Goal: Task Accomplishment & Management: Complete application form

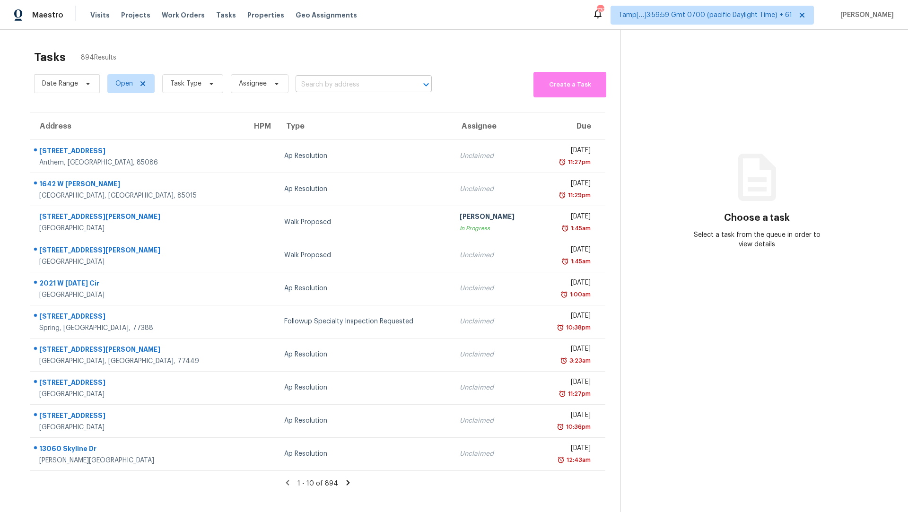
click at [327, 85] on input "text" at bounding box center [351, 85] width 110 height 15
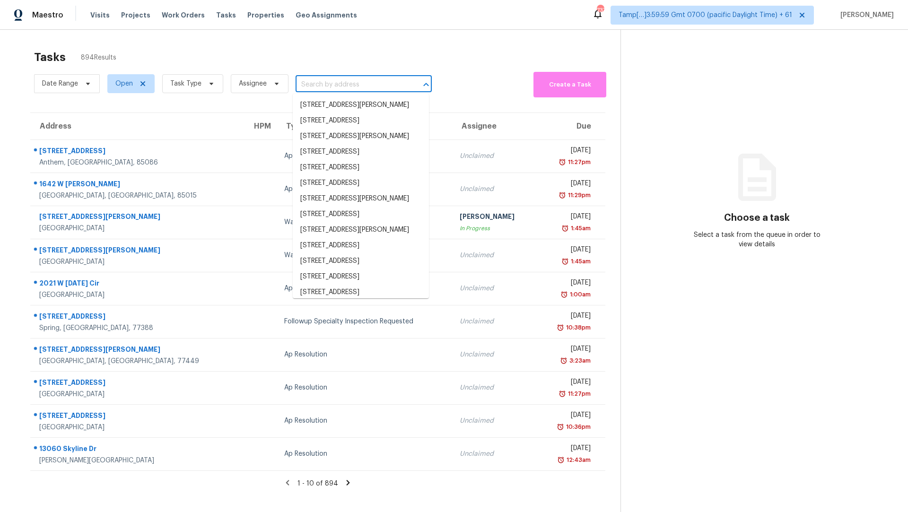
paste input "[STREET_ADDRESS]"
type input "[STREET_ADDRESS]"
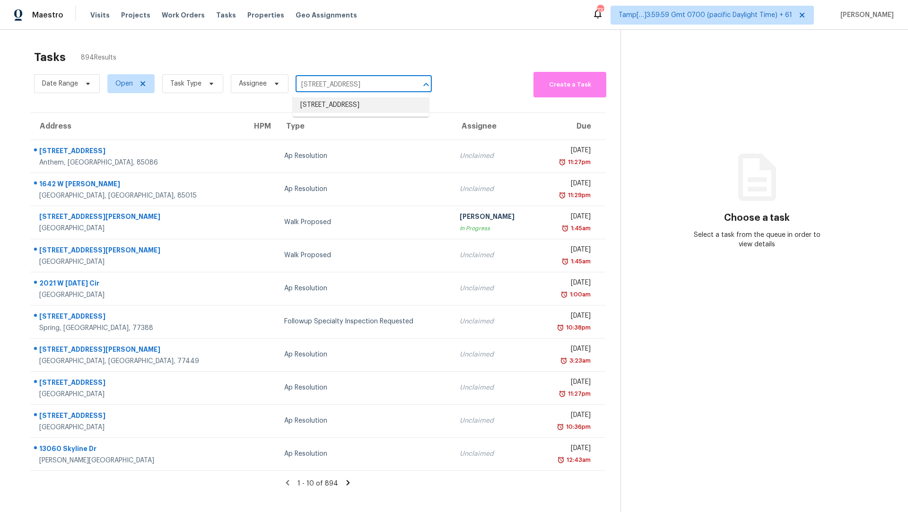
click at [339, 105] on li "[STREET_ADDRESS]" at bounding box center [361, 105] width 136 height 16
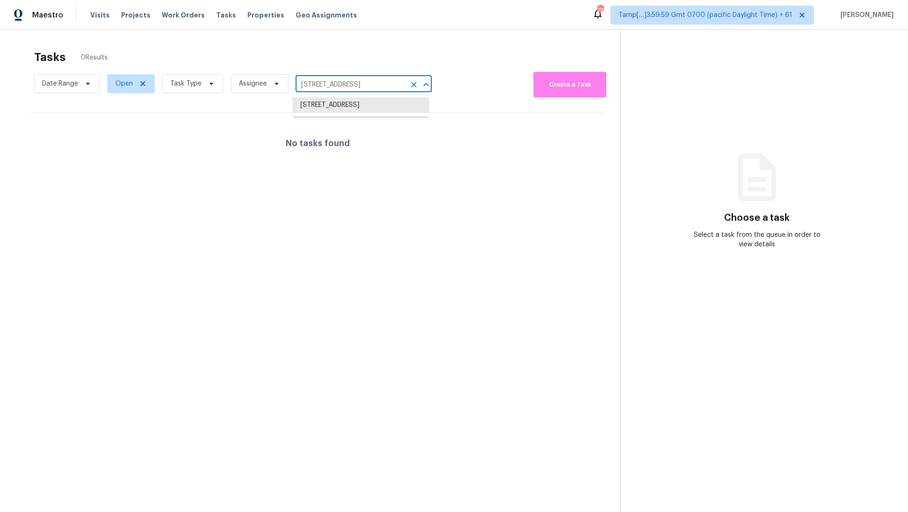
click at [335, 80] on input "[STREET_ADDRESS]" at bounding box center [351, 85] width 110 height 15
paste input "[STREET_ADDRESS][PERSON_NAME]"
type input "[STREET_ADDRESS][PERSON_NAME]"
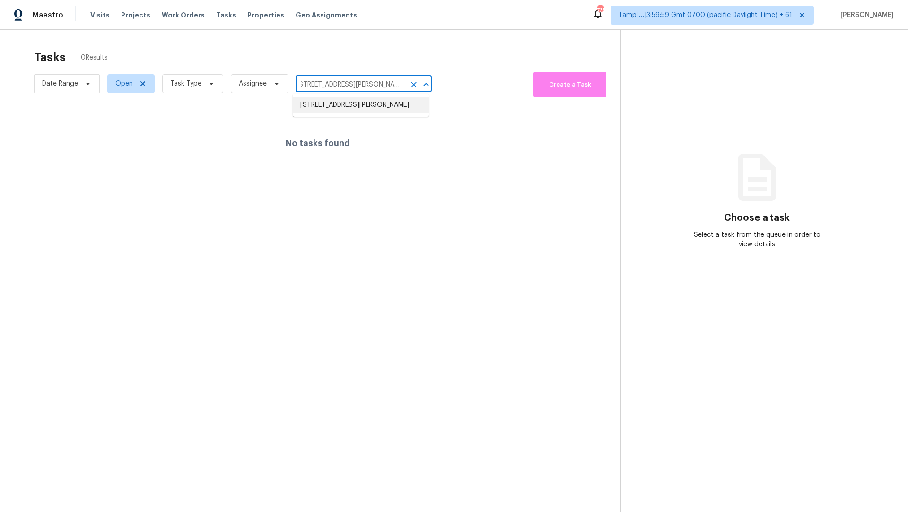
click at [350, 104] on li "[STREET_ADDRESS][PERSON_NAME]" at bounding box center [361, 105] width 136 height 16
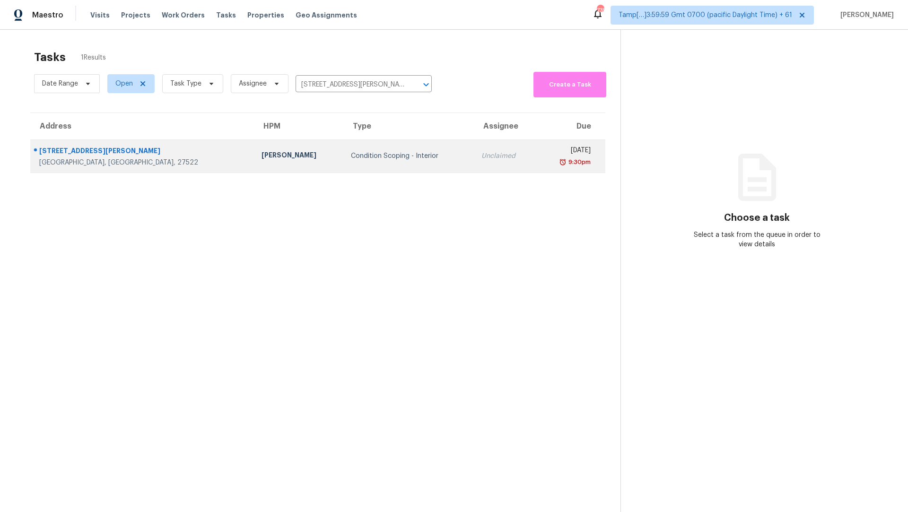
click at [343, 147] on td "Condition Scoping - Interior" at bounding box center [408, 156] width 131 height 33
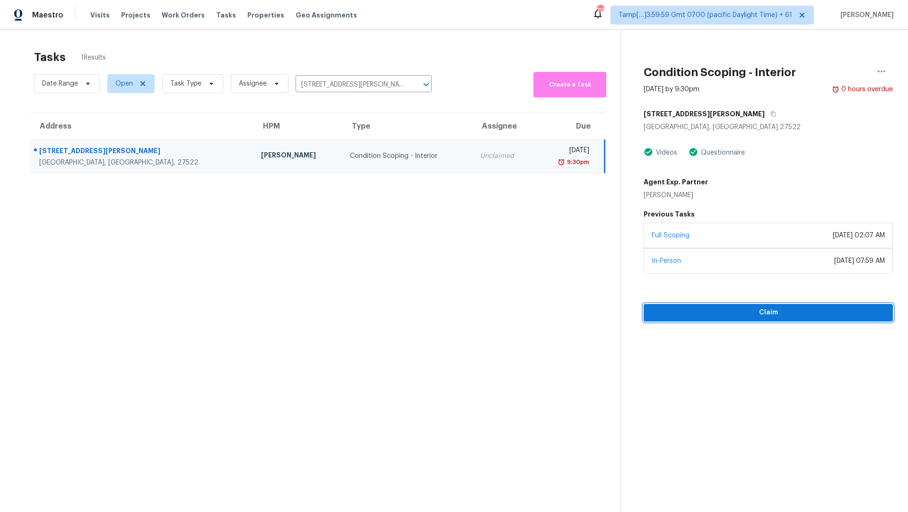
click at [751, 311] on span "Claim" at bounding box center [768, 313] width 234 height 12
click at [773, 316] on span "Start Assessment" at bounding box center [768, 313] width 234 height 12
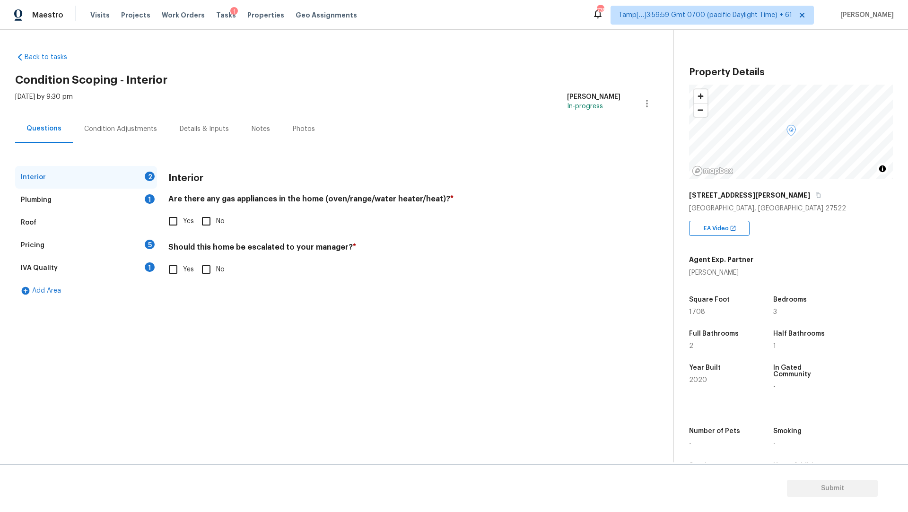
click at [134, 132] on div "Condition Adjustments" at bounding box center [120, 128] width 73 height 9
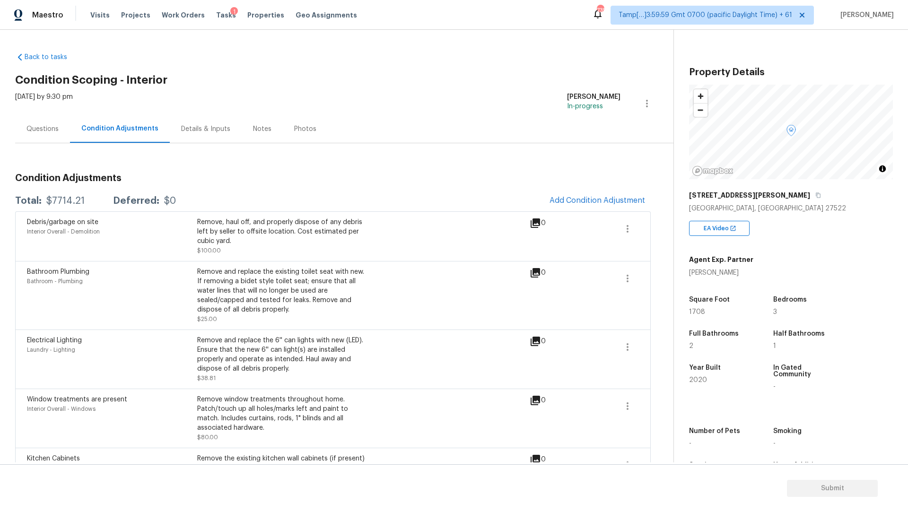
click at [55, 126] on div "Questions" at bounding box center [42, 128] width 32 height 9
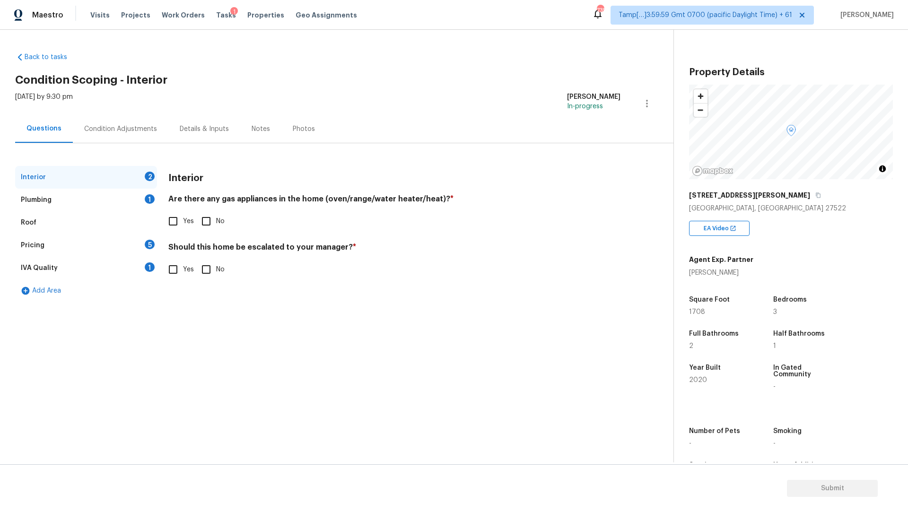
click at [122, 128] on div "Condition Adjustments" at bounding box center [120, 128] width 73 height 9
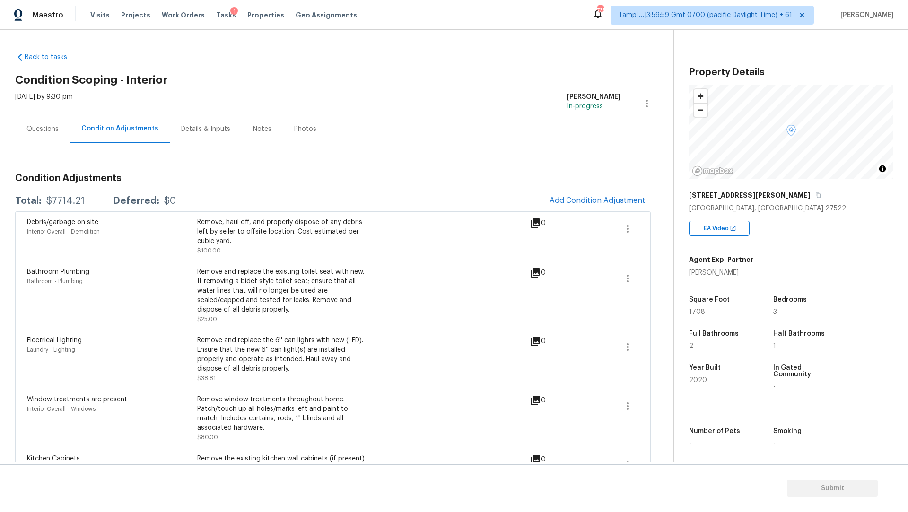
click at [50, 134] on div "Questions" at bounding box center [42, 129] width 55 height 28
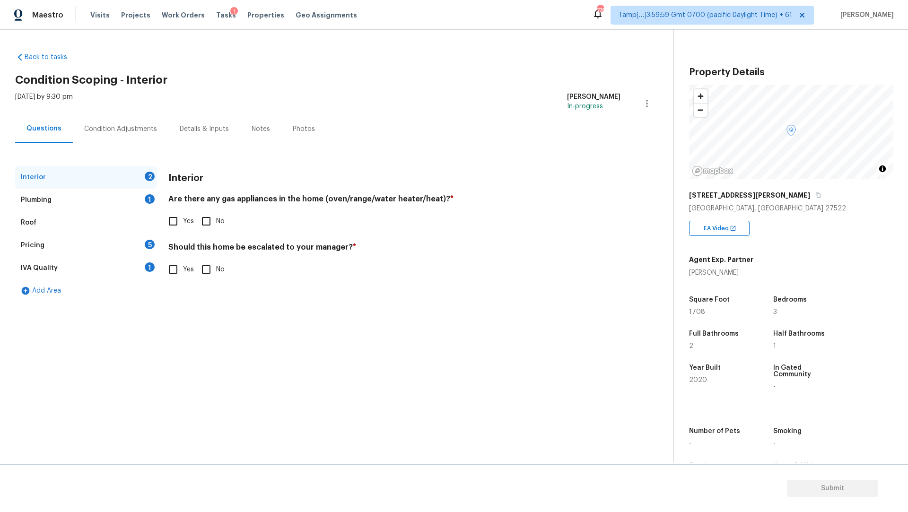
click at [115, 128] on div "Condition Adjustments" at bounding box center [120, 128] width 73 height 9
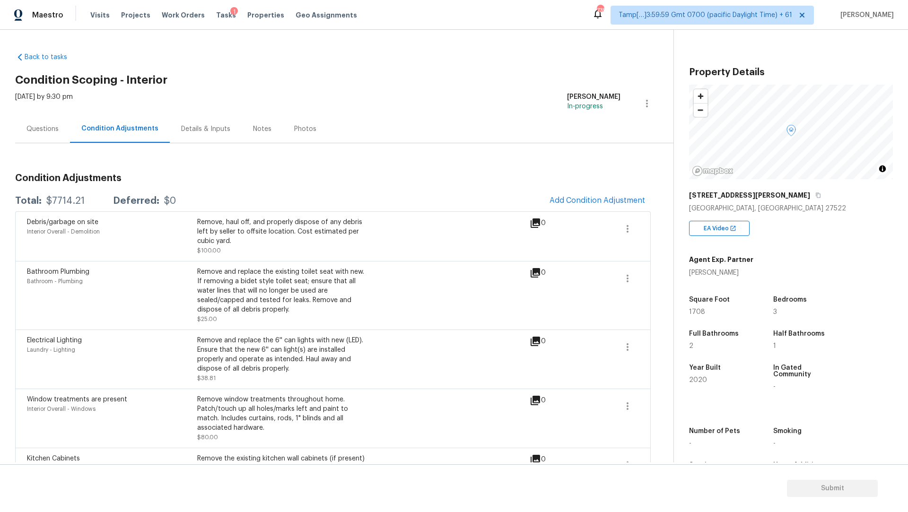
click at [58, 131] on div "Questions" at bounding box center [42, 129] width 55 height 28
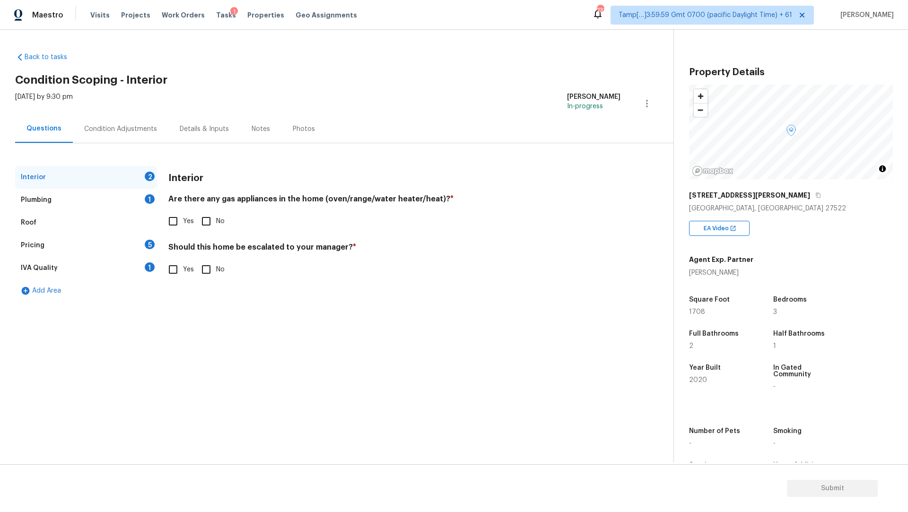
click at [60, 199] on div "Plumbing 1" at bounding box center [86, 200] width 142 height 23
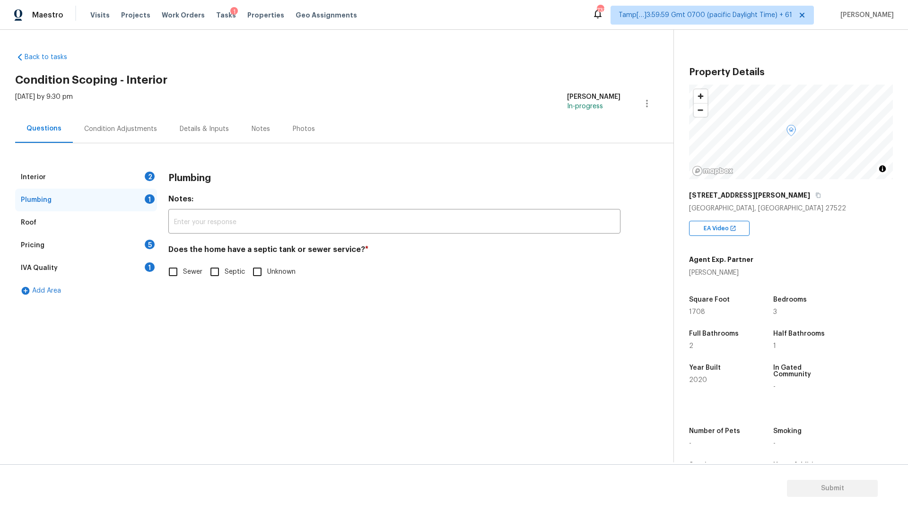
click at [56, 220] on div "Roof" at bounding box center [86, 222] width 142 height 23
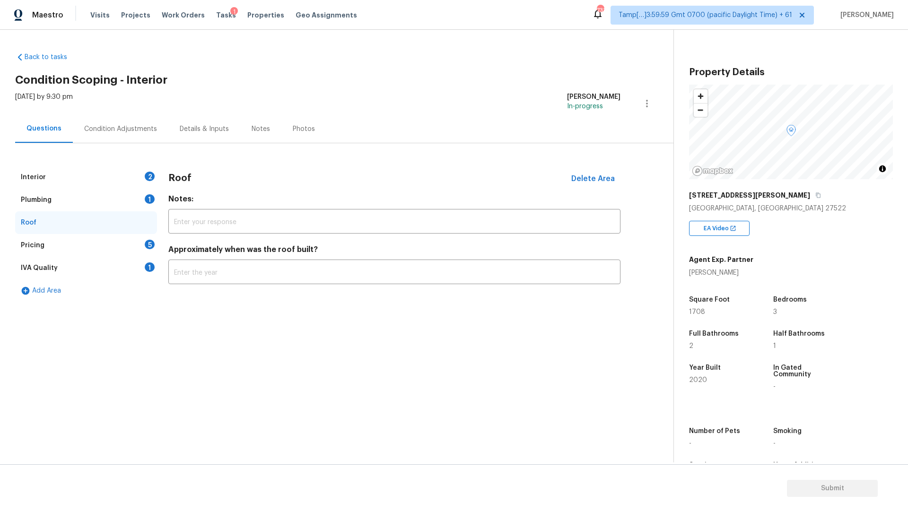
click at [63, 239] on div "Pricing 5" at bounding box center [86, 245] width 142 height 23
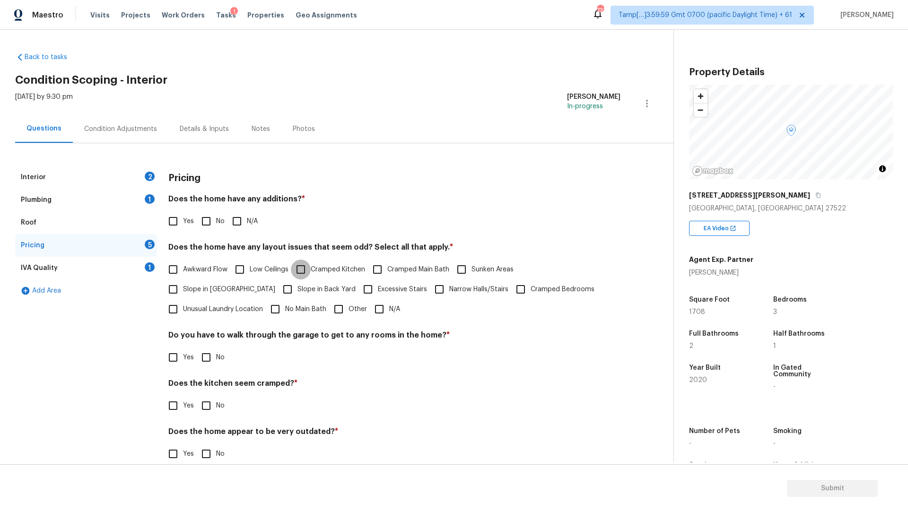
click at [304, 272] on input "Cramped Kitchen" at bounding box center [301, 270] width 20 height 20
checkbox input "true"
click at [62, 201] on div "Plumbing 1" at bounding box center [86, 200] width 142 height 23
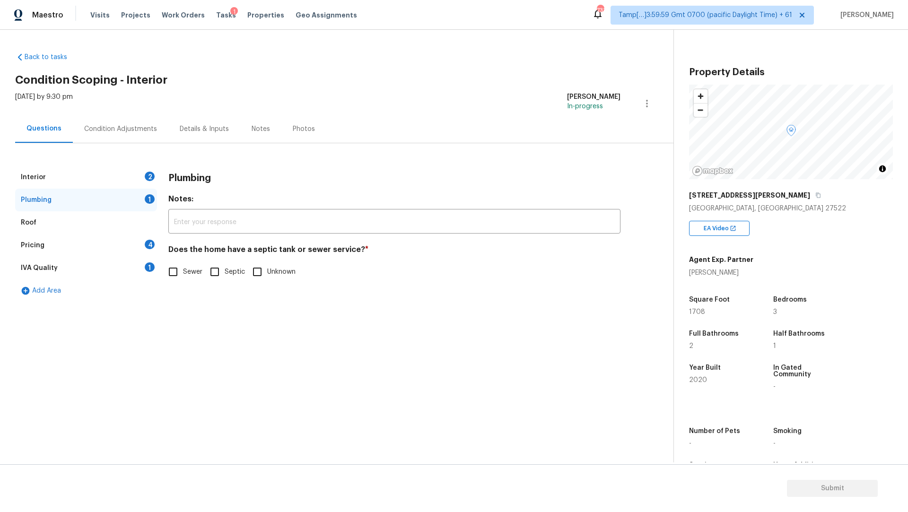
click at [72, 177] on div "Interior 2" at bounding box center [86, 177] width 142 height 23
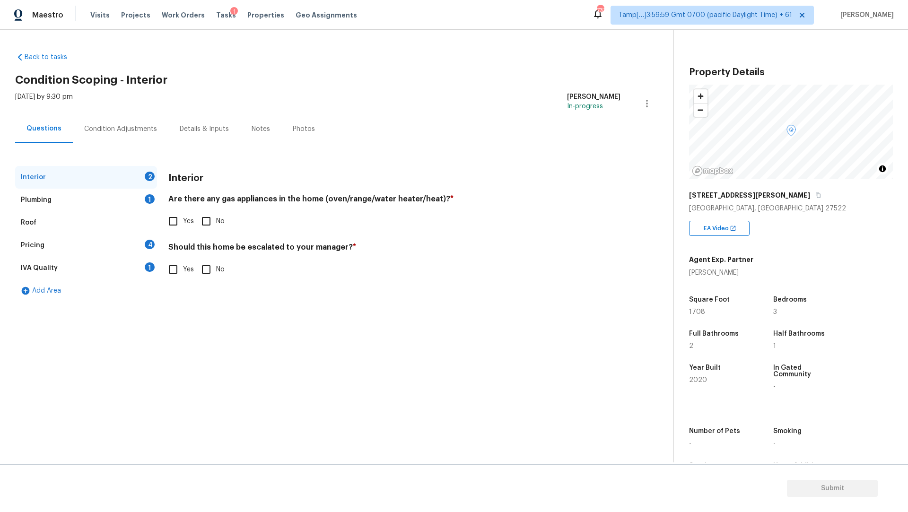
click at [209, 221] on input "No" at bounding box center [206, 221] width 20 height 20
click at [212, 222] on input "No" at bounding box center [206, 221] width 20 height 20
checkbox input "true"
click at [203, 268] on input "No" at bounding box center [206, 270] width 20 height 20
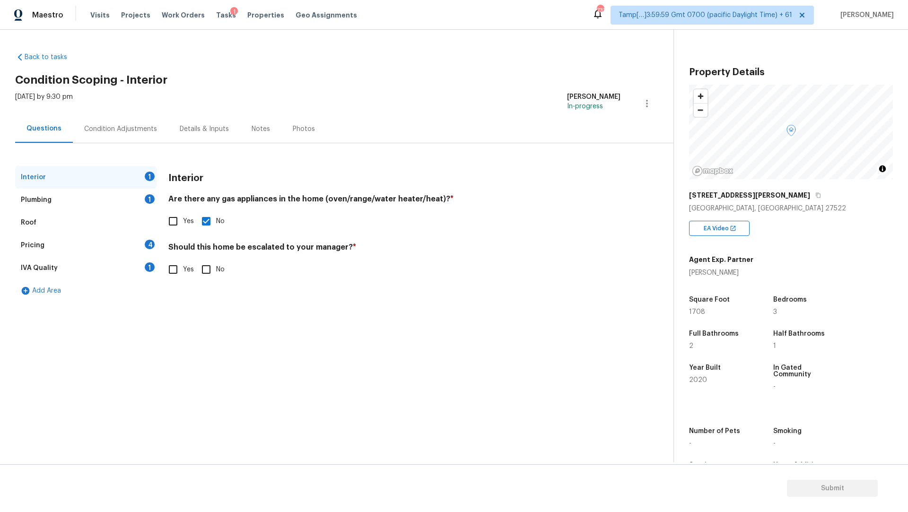
checkbox input "true"
click at [97, 205] on div "Plumbing 1" at bounding box center [86, 200] width 142 height 23
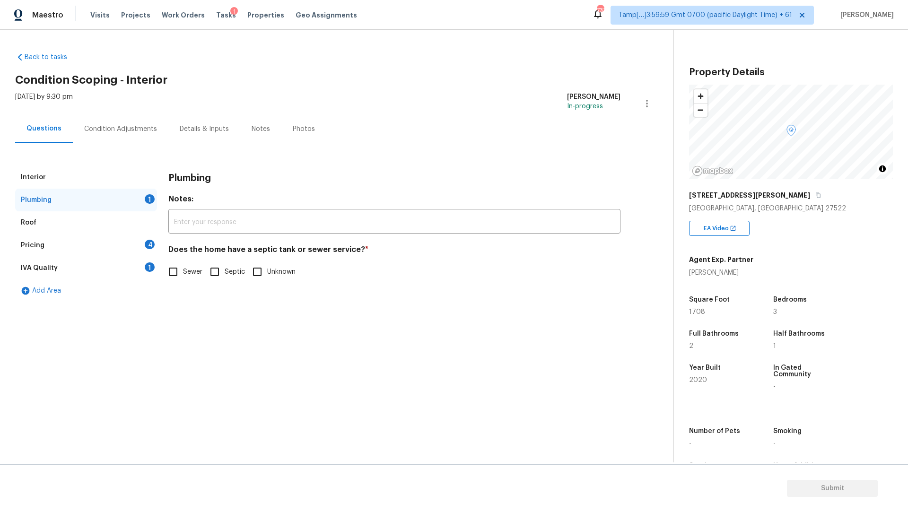
click at [180, 268] on input "Sewer" at bounding box center [173, 272] width 20 height 20
checkbox input "true"
click at [118, 227] on div "Roof" at bounding box center [86, 222] width 142 height 23
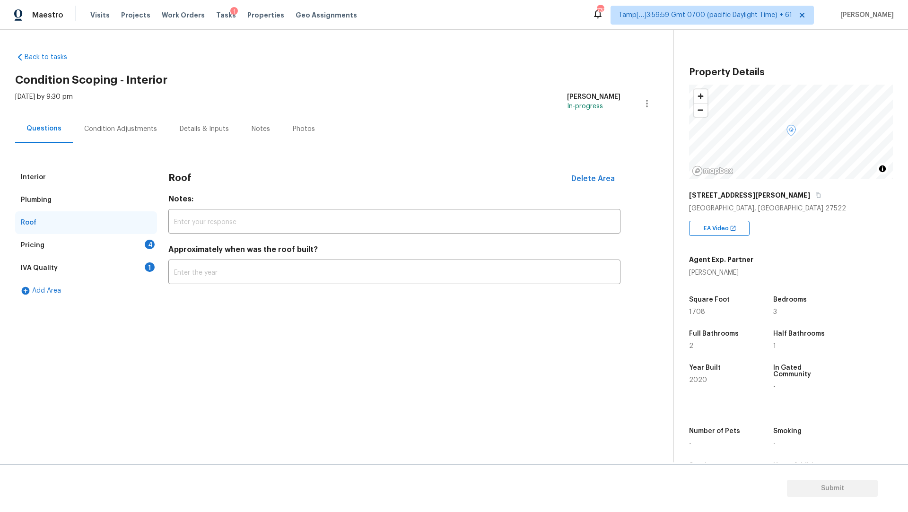
click at [113, 240] on div "Pricing 4" at bounding box center [86, 245] width 142 height 23
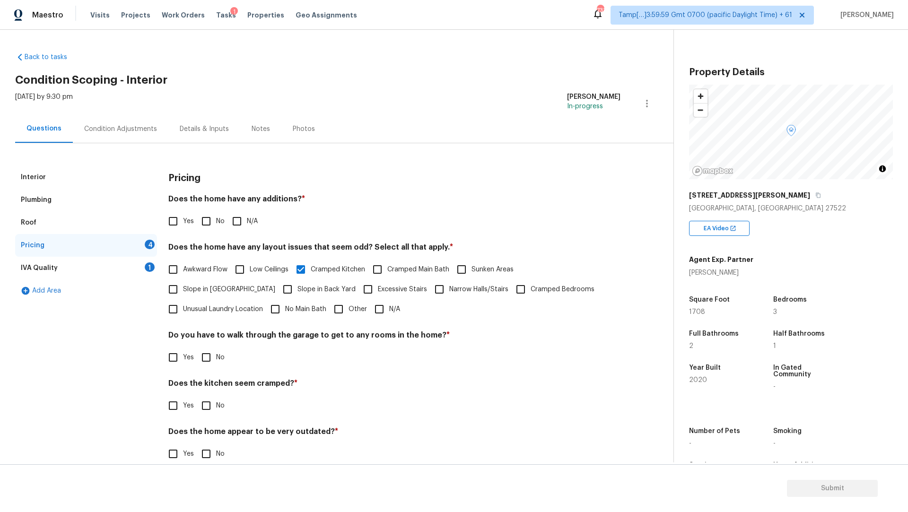
scroll to position [15, 0]
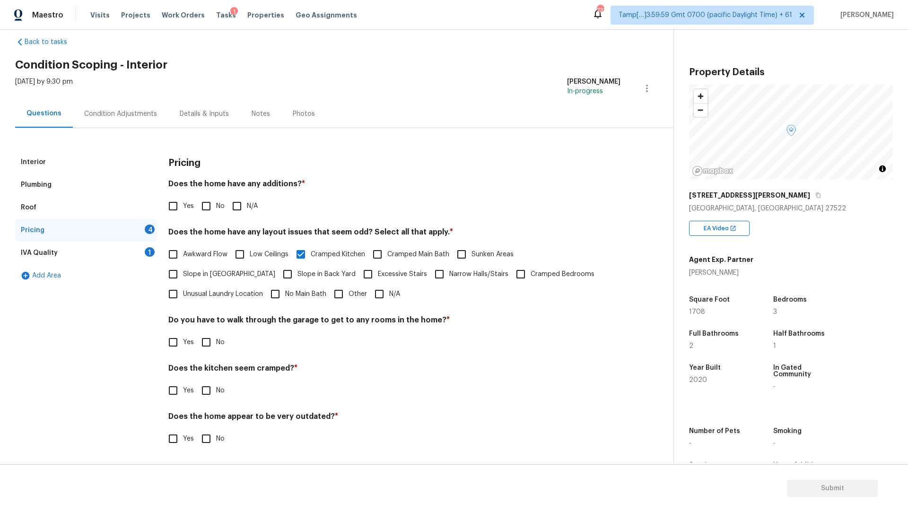
click at [217, 209] on span "No" at bounding box center [220, 207] width 9 height 10
click at [216, 209] on input "No" at bounding box center [206, 206] width 20 height 20
checkbox input "true"
click at [188, 384] on label "Yes" at bounding box center [178, 391] width 31 height 20
click at [183, 384] on input "Yes" at bounding box center [173, 391] width 20 height 20
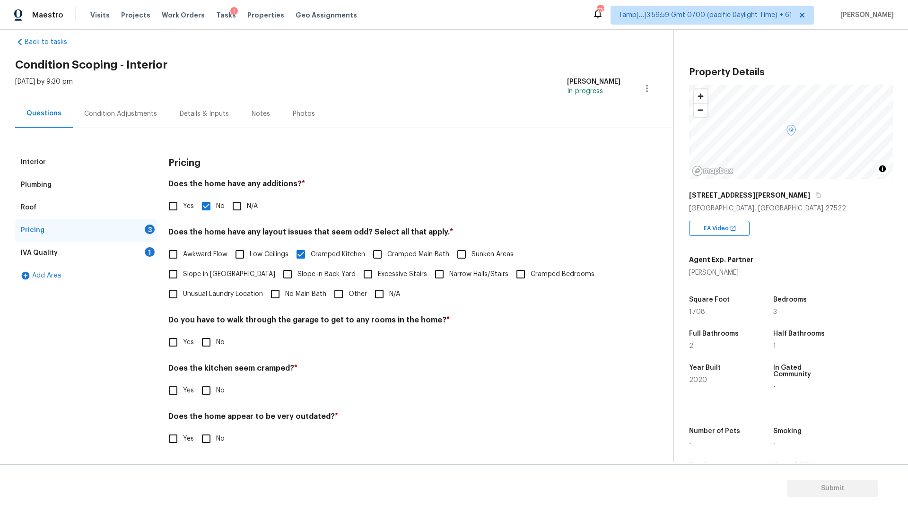
checkbox input "true"
click at [124, 118] on div "Condition Adjustments" at bounding box center [121, 114] width 96 height 28
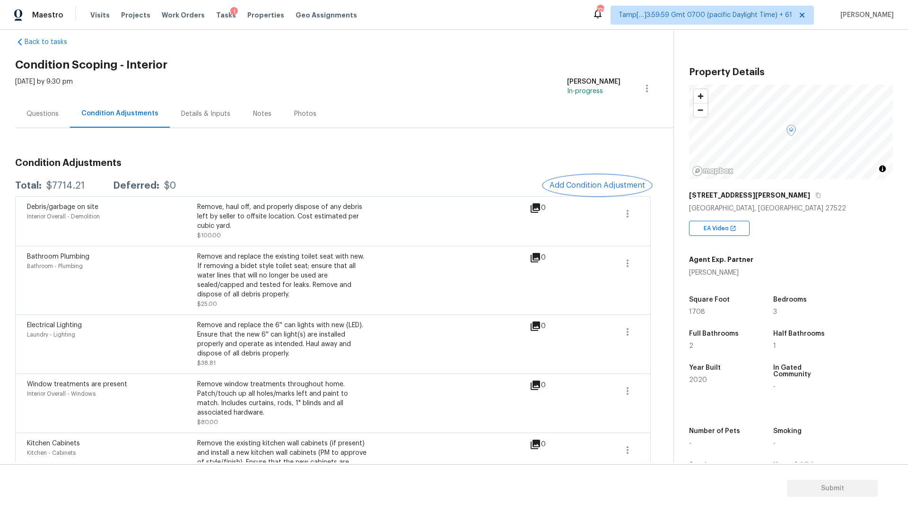
click at [568, 184] on span "Add Condition Adjustment" at bounding box center [598, 185] width 96 height 9
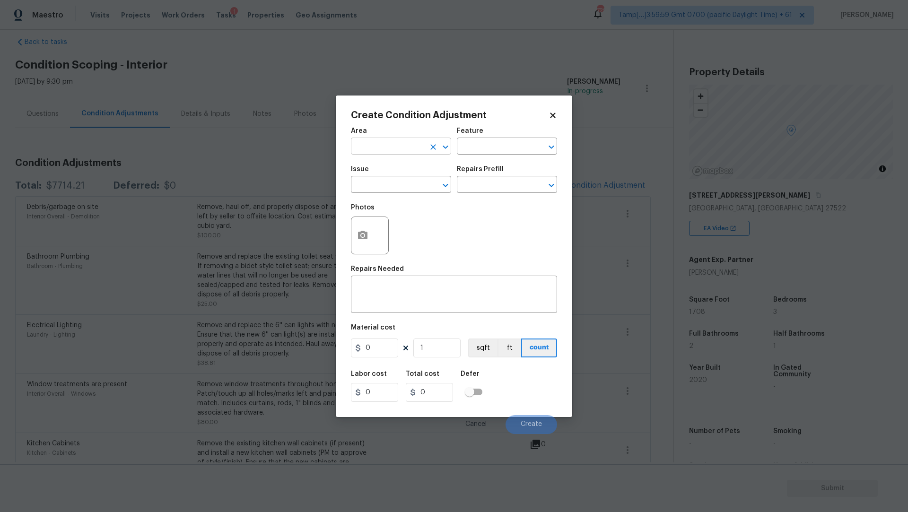
click at [403, 142] on input "text" at bounding box center [388, 147] width 74 height 15
type input "Interior Overall"
click at [511, 242] on div "Photos" at bounding box center [454, 230] width 206 height 62
click at [444, 148] on icon "Open" at bounding box center [445, 147] width 5 height 3
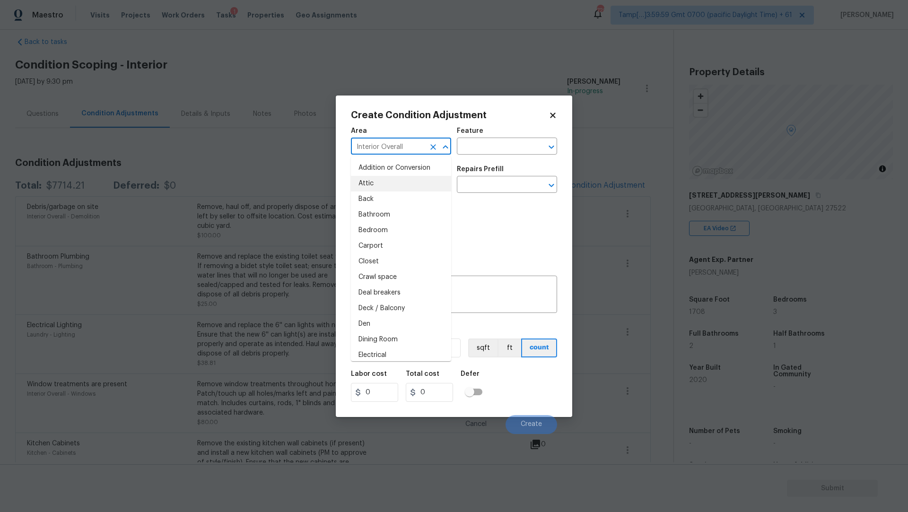
click at [482, 219] on div "Photos" at bounding box center [454, 230] width 206 height 62
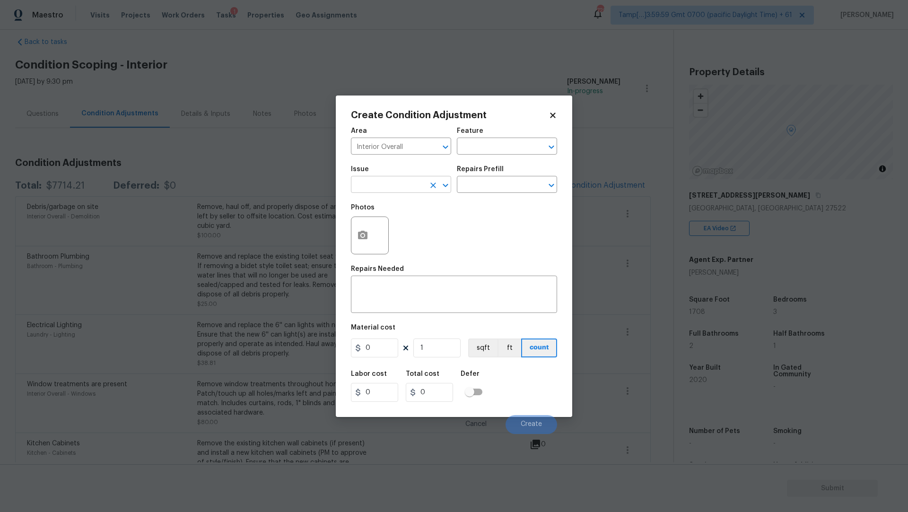
click at [399, 184] on input "text" at bounding box center [388, 185] width 74 height 15
click at [499, 186] on input "text" at bounding box center [494, 185] width 74 height 15
click at [495, 170] on h5 "Repairs Prefill" at bounding box center [480, 169] width 47 height 7
click at [446, 181] on icon "Open" at bounding box center [445, 185] width 11 height 11
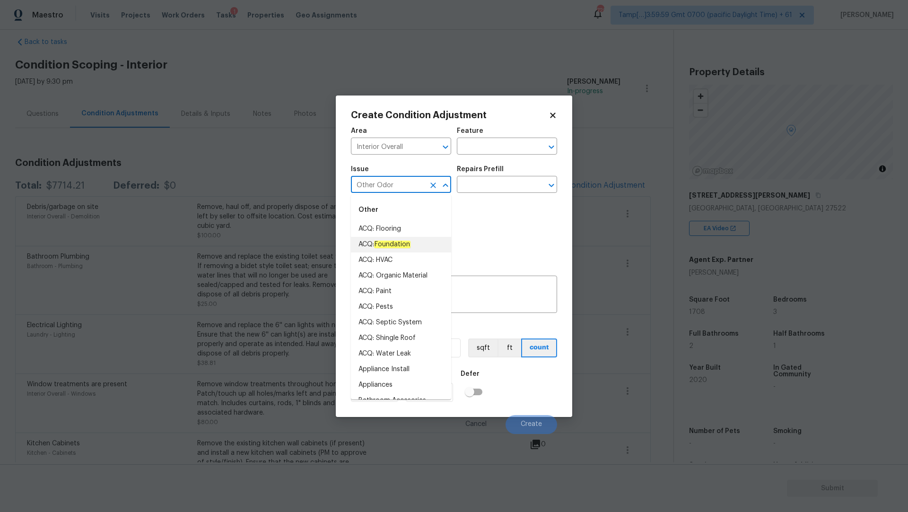
click at [495, 220] on div "Photos" at bounding box center [454, 230] width 206 height 62
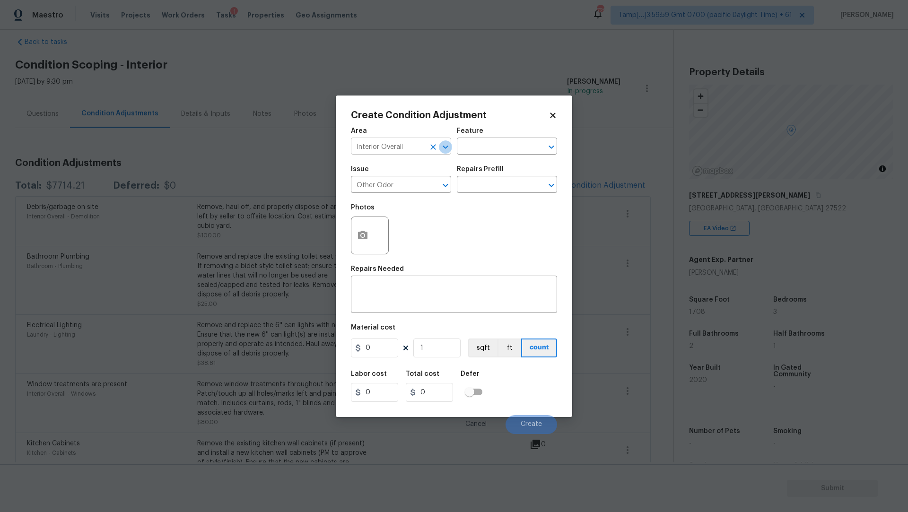
click at [446, 145] on icon "Open" at bounding box center [445, 146] width 11 height 11
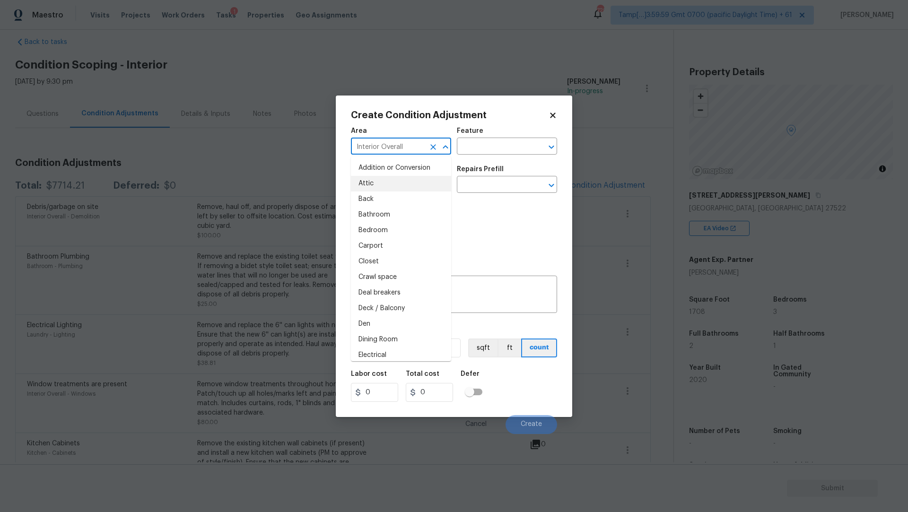
click at [463, 228] on div "Photos" at bounding box center [454, 230] width 206 height 62
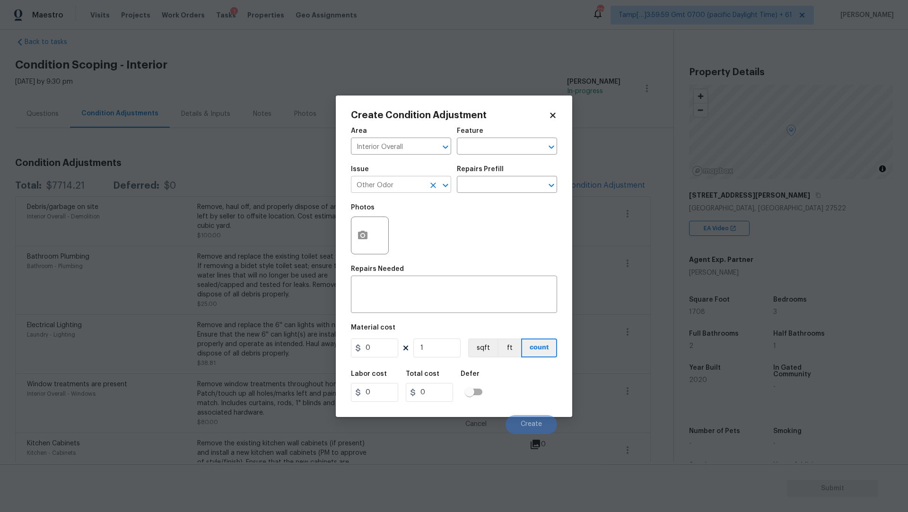
click at [447, 186] on icon "Open" at bounding box center [445, 185] width 5 height 3
type input "Other Odor"
click at [549, 181] on icon "Open" at bounding box center [551, 185] width 11 height 11
click at [426, 229] on div "Photos" at bounding box center [454, 230] width 206 height 62
click at [377, 351] on input "0" at bounding box center [374, 348] width 47 height 19
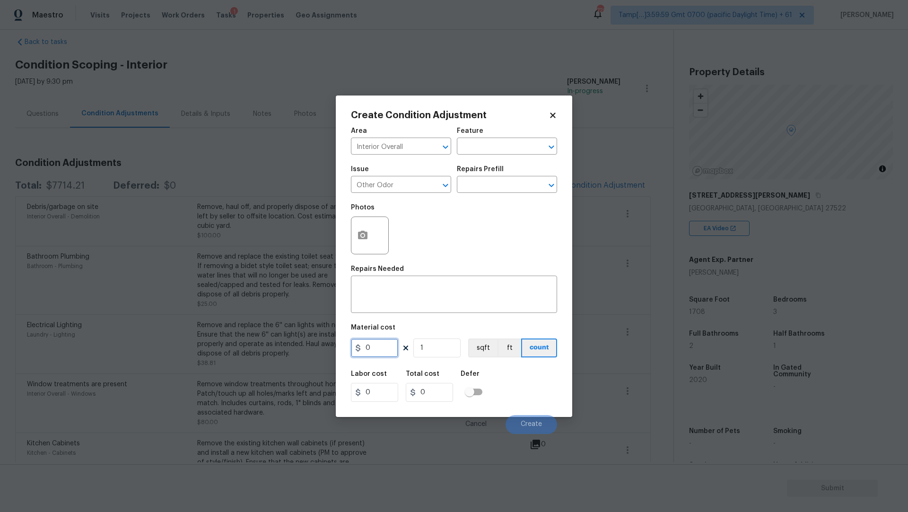
click at [377, 351] on input "0" at bounding box center [374, 348] width 47 height 19
type input "575"
click at [475, 251] on div "Photos" at bounding box center [454, 230] width 206 height 62
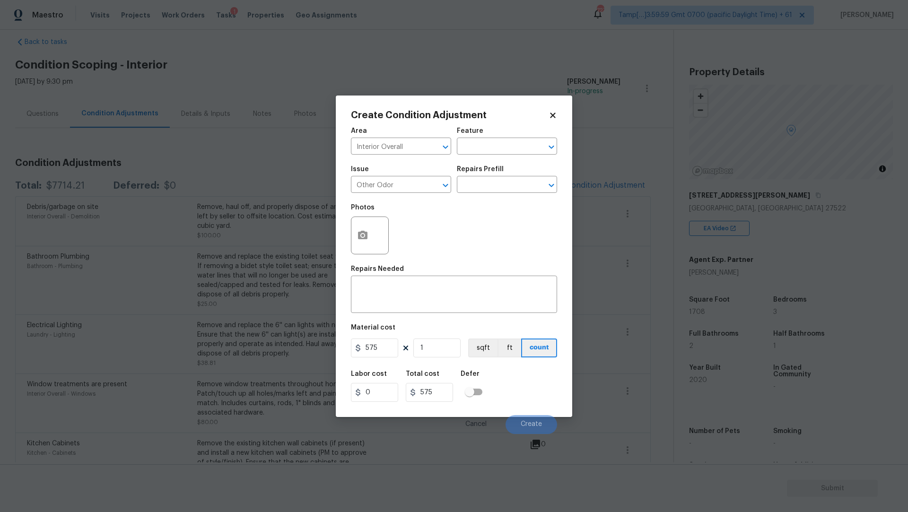
click at [510, 193] on div "Issue Other Odor ​ Repairs Prefill ​" at bounding box center [454, 179] width 206 height 38
click at [507, 183] on input "text" at bounding box center [494, 185] width 74 height 15
click at [462, 231] on div "Photos" at bounding box center [454, 230] width 206 height 62
click at [417, 287] on textarea at bounding box center [454, 296] width 195 height 20
click at [397, 289] on textarea "Bacis" at bounding box center [454, 296] width 195 height 20
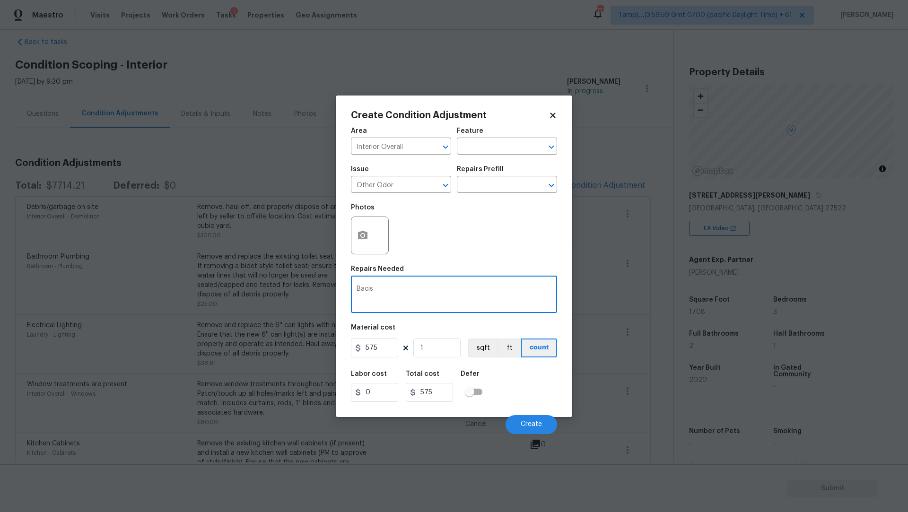
click at [397, 289] on textarea "Bacis" at bounding box center [454, 296] width 195 height 20
type textarea "B"
paste textarea "cleaning chemical smell"
type textarea "Basic odor treatment for cleaning chemical smell"
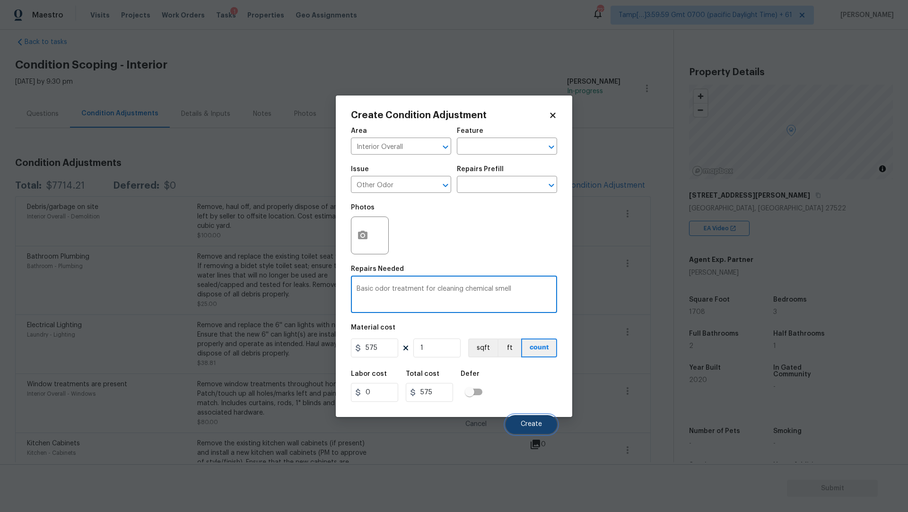
click at [533, 422] on span "Create" at bounding box center [531, 424] width 21 height 7
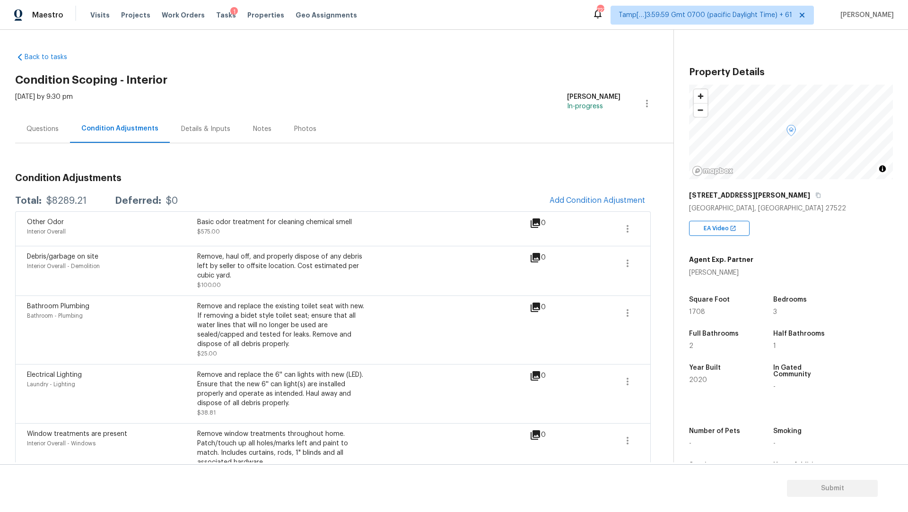
click at [54, 130] on div "Questions" at bounding box center [42, 128] width 32 height 9
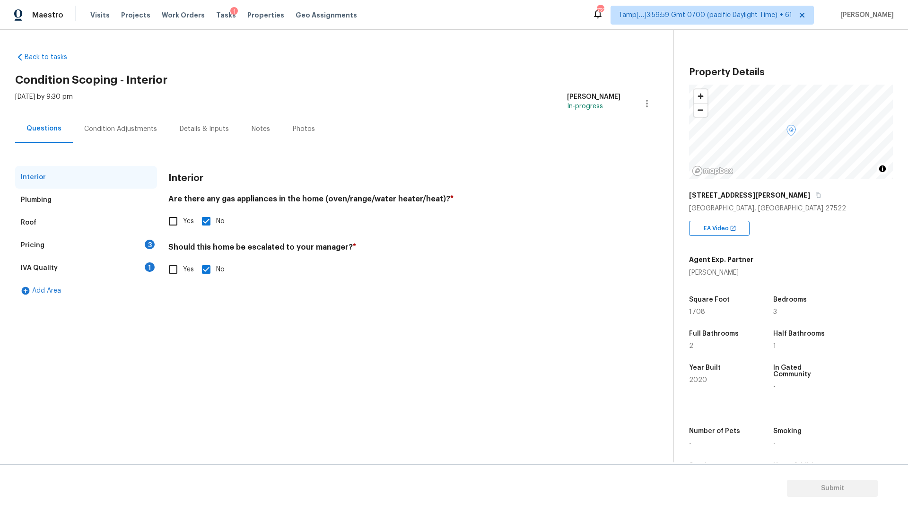
click at [82, 214] on div "Roof" at bounding box center [86, 222] width 142 height 23
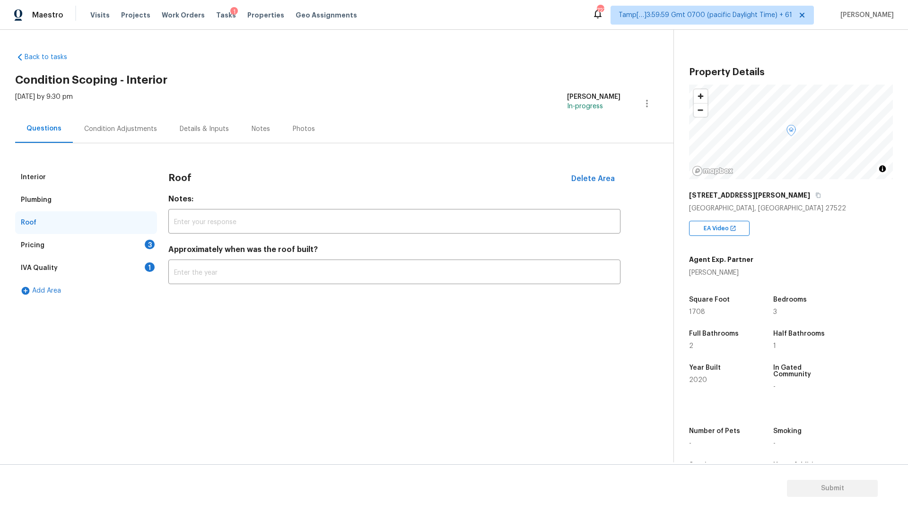
click at [84, 209] on div "Plumbing" at bounding box center [86, 200] width 142 height 23
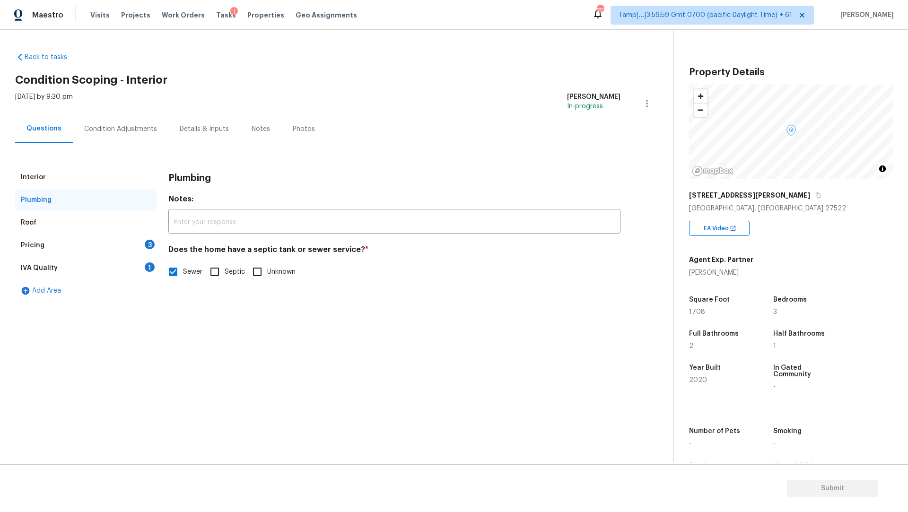
click at [74, 224] on div "Roof" at bounding box center [86, 222] width 142 height 23
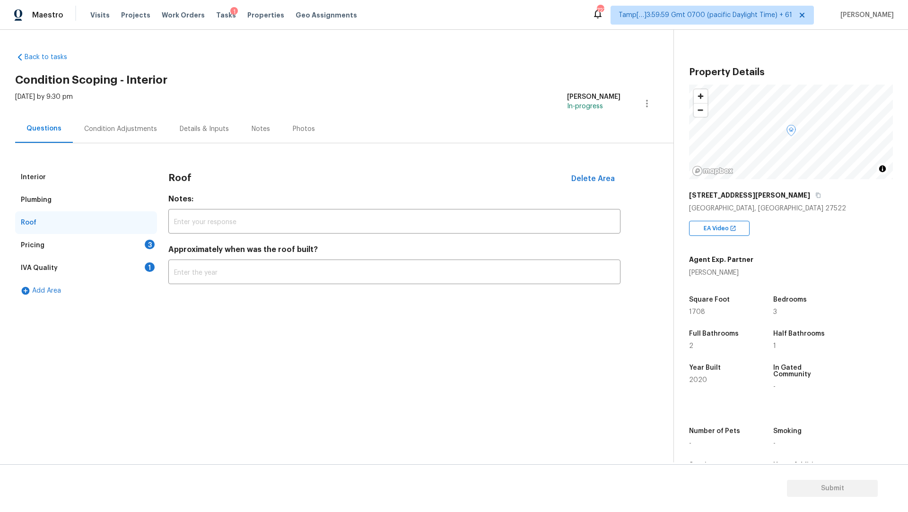
click at [70, 241] on div "Pricing 3" at bounding box center [86, 245] width 142 height 23
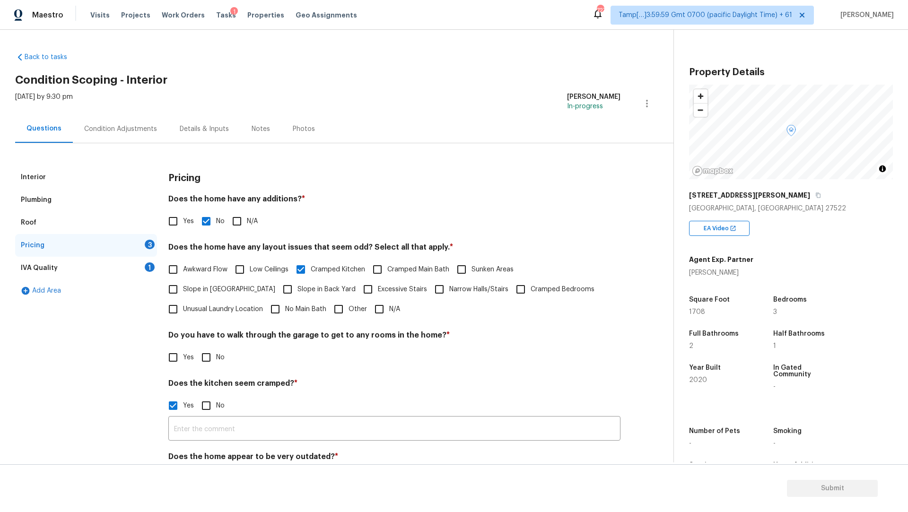
scroll to position [41, 0]
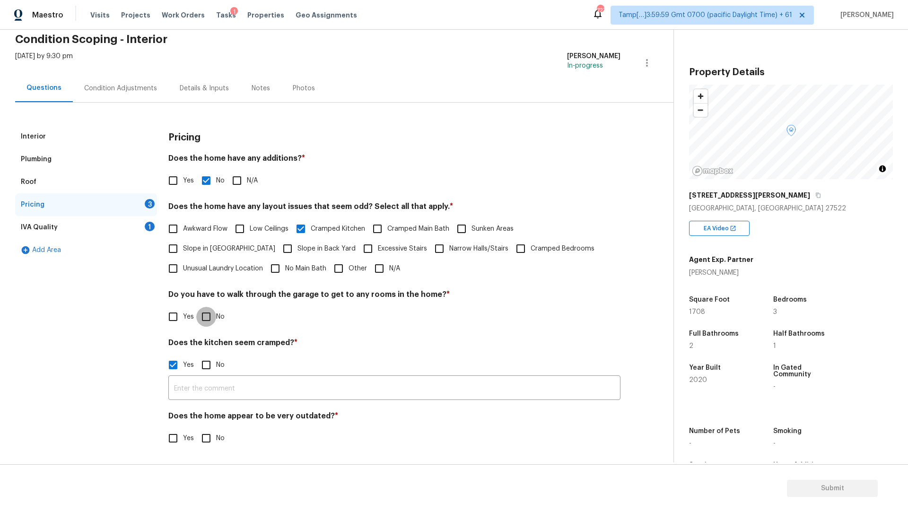
click at [212, 314] on input "No" at bounding box center [206, 317] width 20 height 20
checkbox input "true"
click at [216, 439] on span "No" at bounding box center [220, 439] width 9 height 10
click at [216, 439] on input "No" at bounding box center [206, 439] width 20 height 20
checkbox input "true"
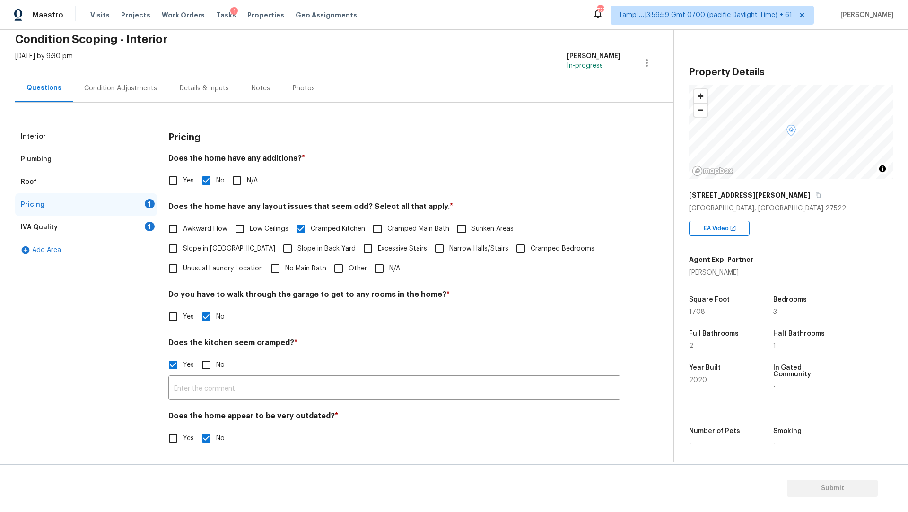
click at [68, 219] on div "IVA Quality 1" at bounding box center [86, 227] width 142 height 23
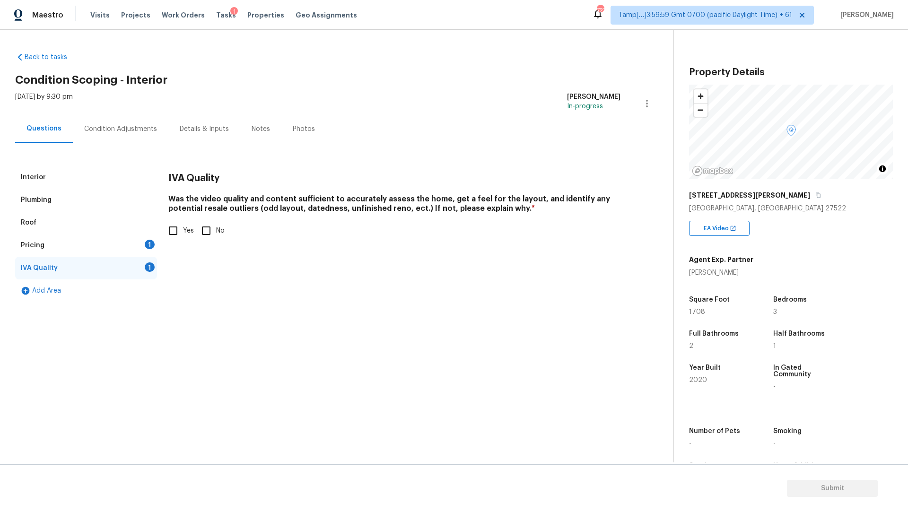
scroll to position [0, 0]
click at [69, 210] on div "Plumbing" at bounding box center [86, 200] width 142 height 23
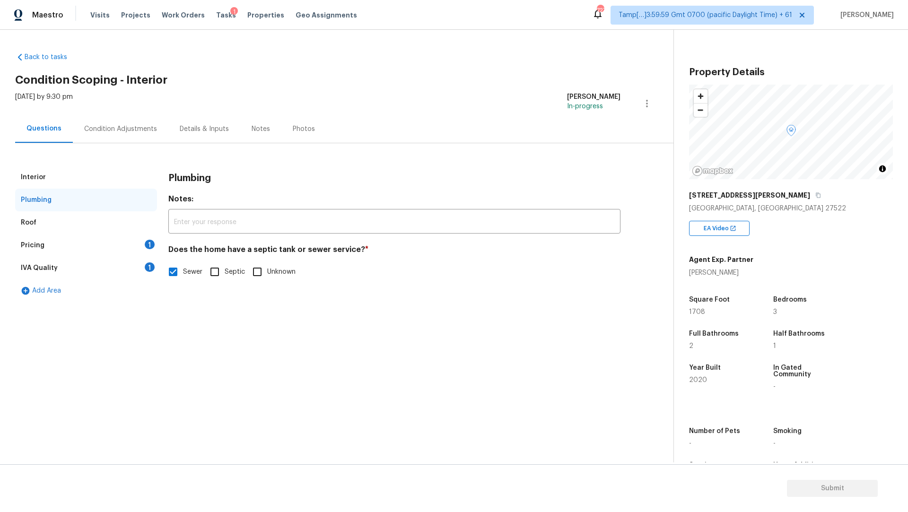
click at [63, 228] on div "Roof" at bounding box center [86, 222] width 142 height 23
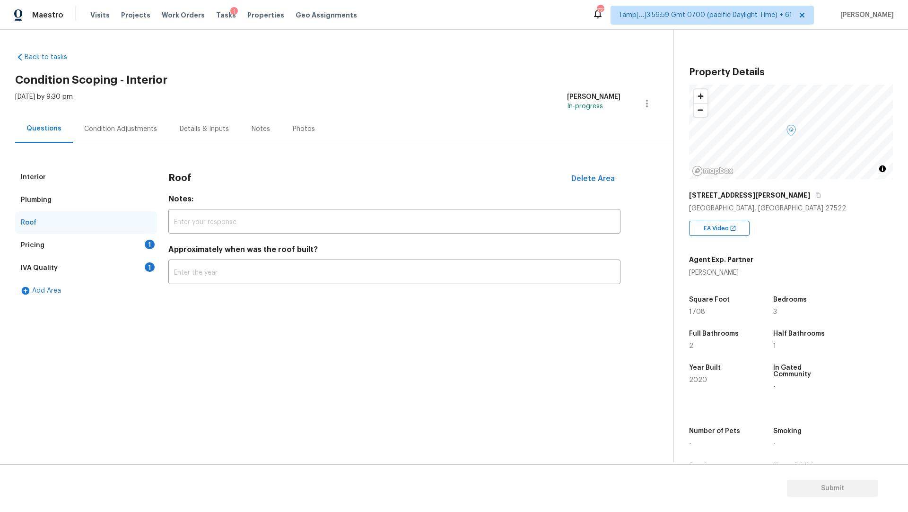
click at [57, 237] on div "Pricing 1" at bounding box center [86, 245] width 142 height 23
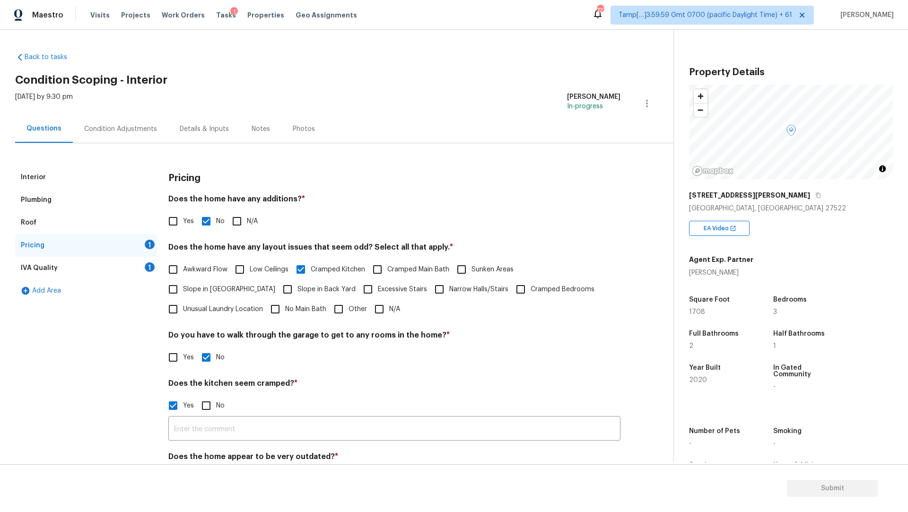
click at [64, 257] on div "IVA Quality 1" at bounding box center [86, 268] width 142 height 23
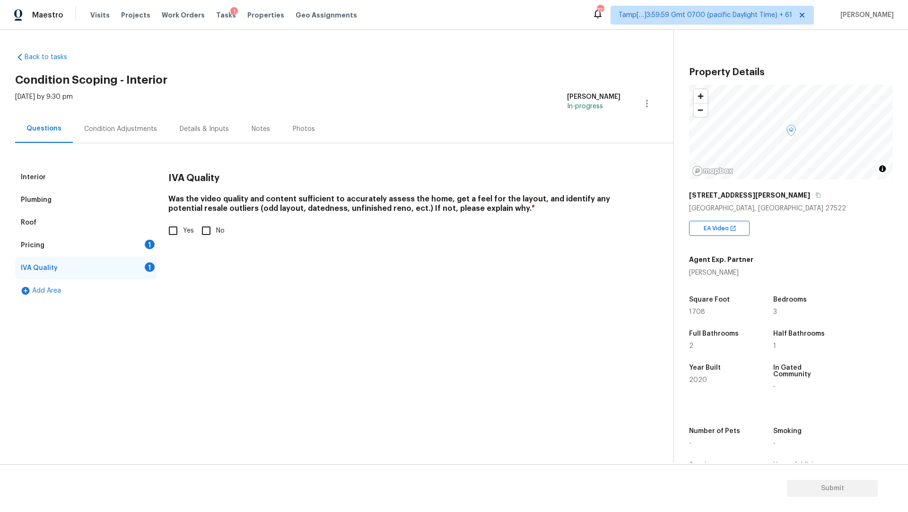
click at [178, 228] on input "Yes" at bounding box center [173, 231] width 20 height 20
checkbox input "true"
click at [97, 248] on div "Pricing 1" at bounding box center [86, 245] width 142 height 23
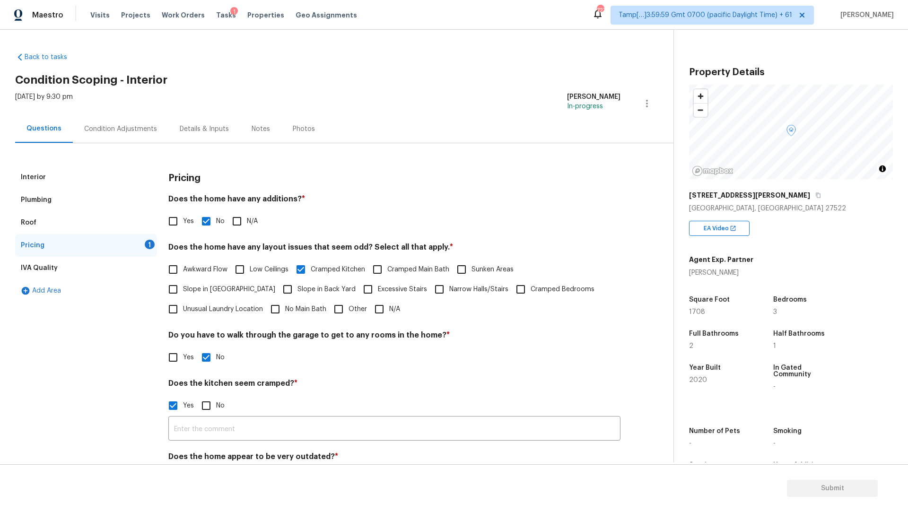
scroll to position [41, 0]
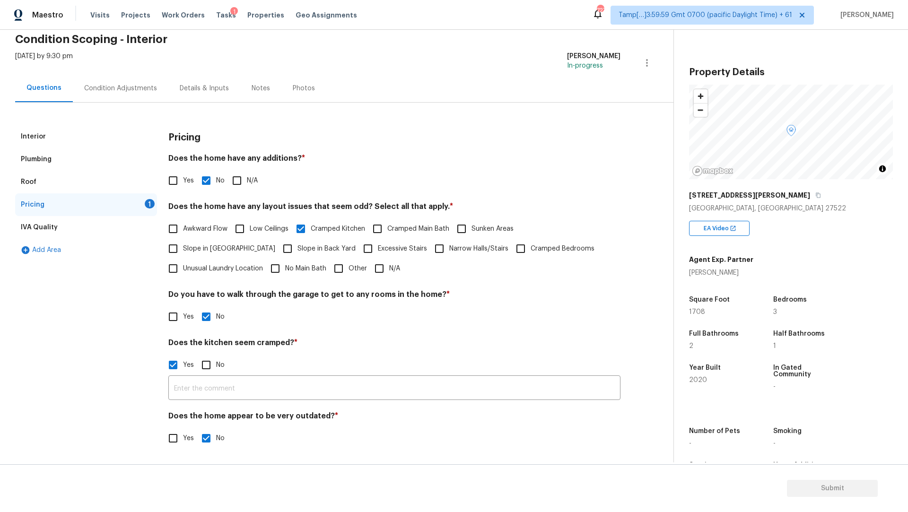
click at [94, 187] on div "Roof" at bounding box center [86, 182] width 142 height 23
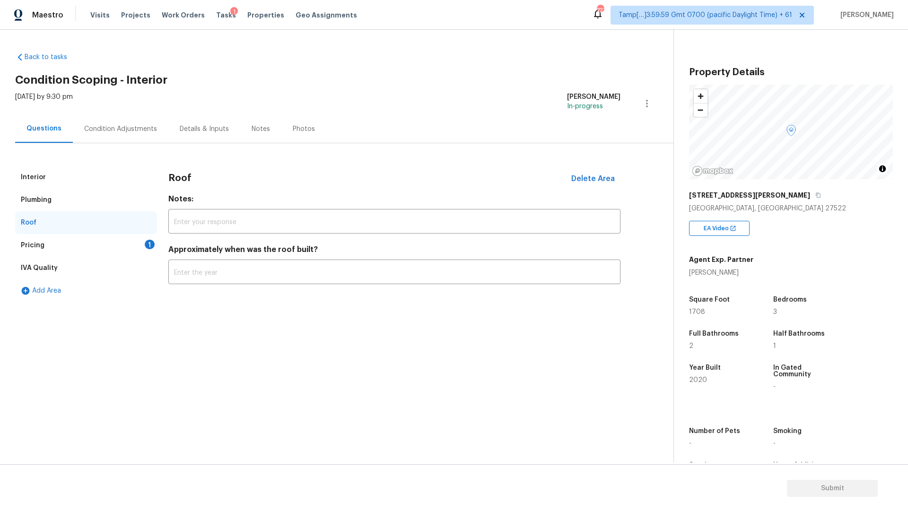
click at [73, 197] on div "Plumbing" at bounding box center [86, 200] width 142 height 23
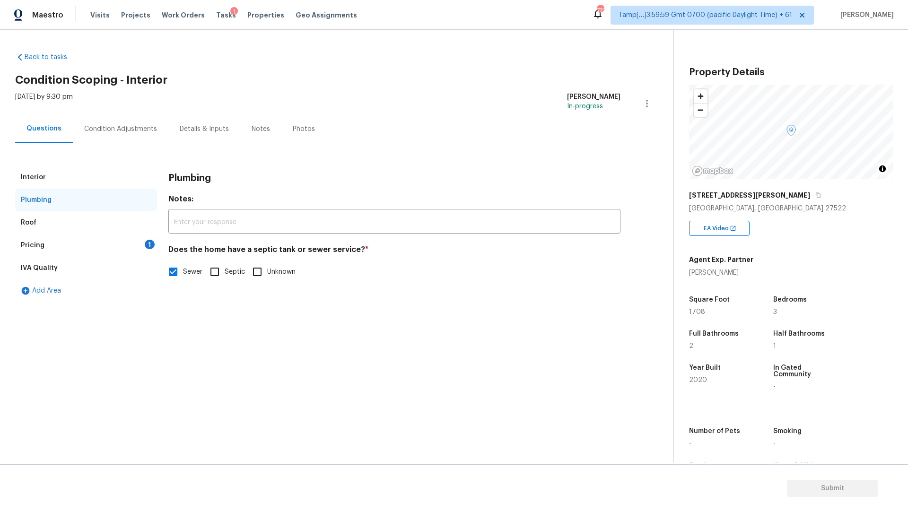
click at [88, 175] on div "Interior" at bounding box center [86, 177] width 142 height 23
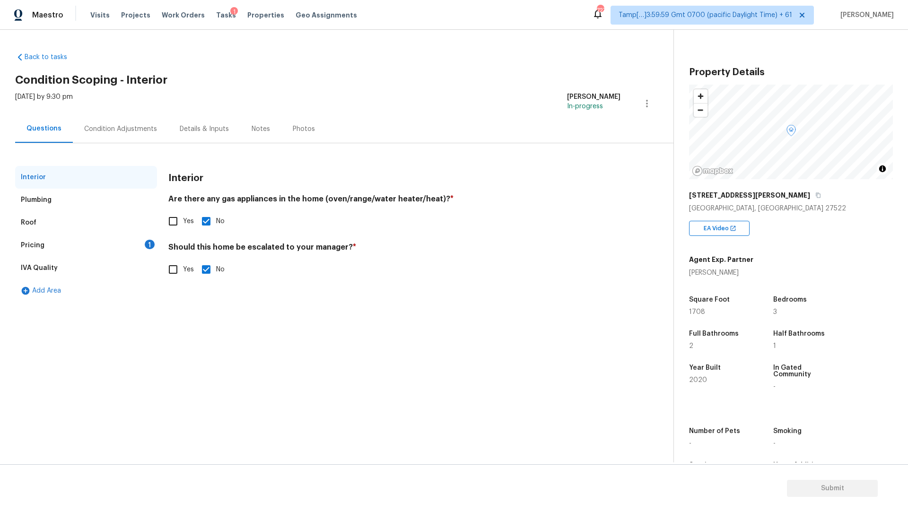
click at [78, 198] on div "Plumbing" at bounding box center [86, 200] width 142 height 23
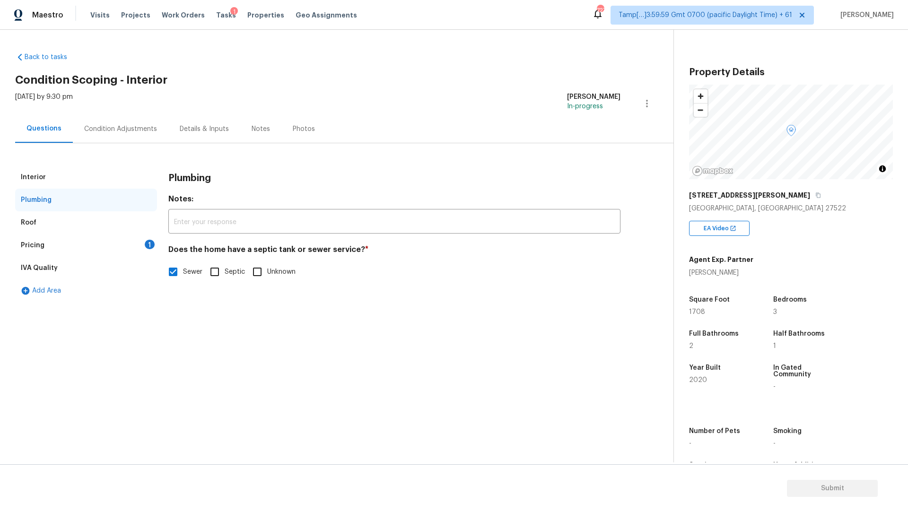
click at [65, 219] on div "Roof" at bounding box center [86, 222] width 142 height 23
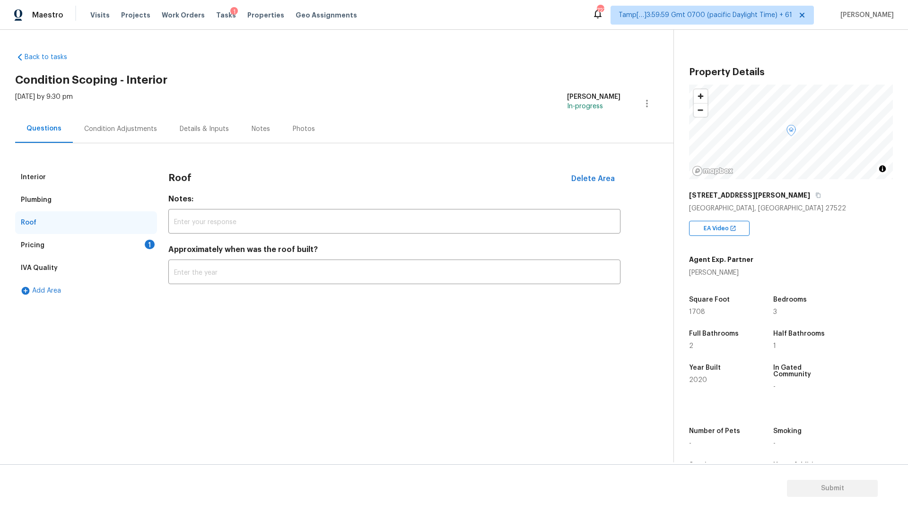
click at [62, 244] on div "Pricing 1" at bounding box center [86, 245] width 142 height 23
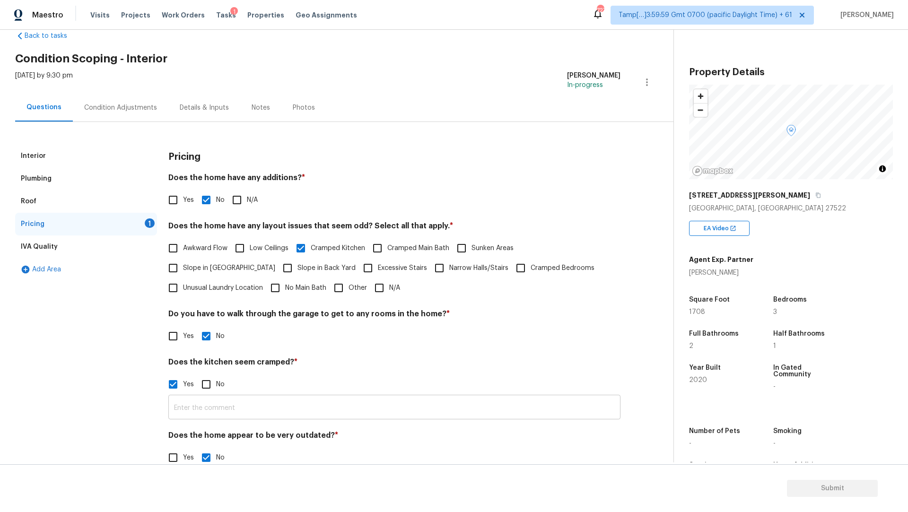
scroll to position [41, 0]
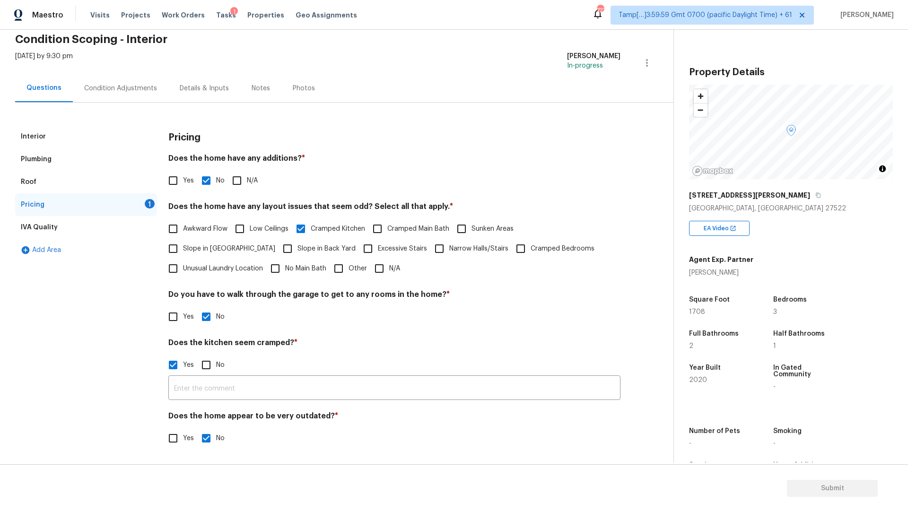
click at [54, 223] on div "IVA Quality" at bounding box center [39, 227] width 37 height 9
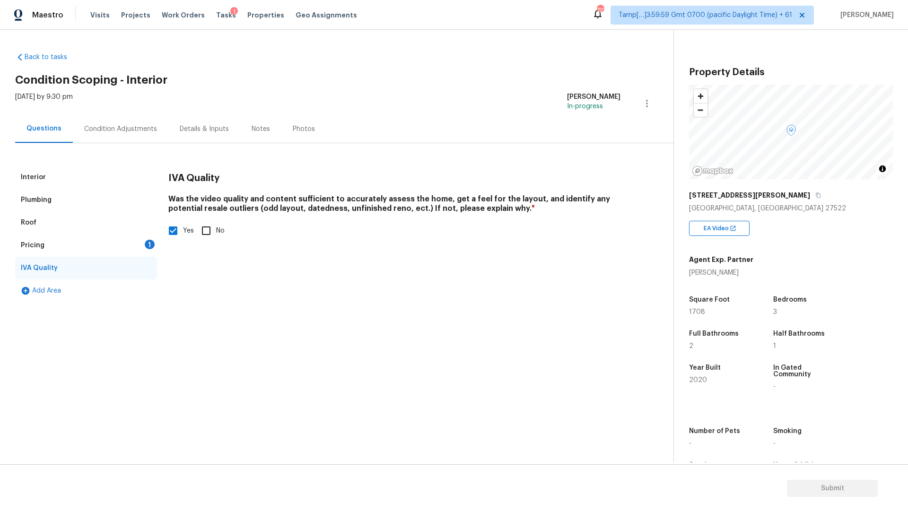
scroll to position [0, 0]
click at [49, 251] on div "Pricing 1" at bounding box center [86, 245] width 142 height 23
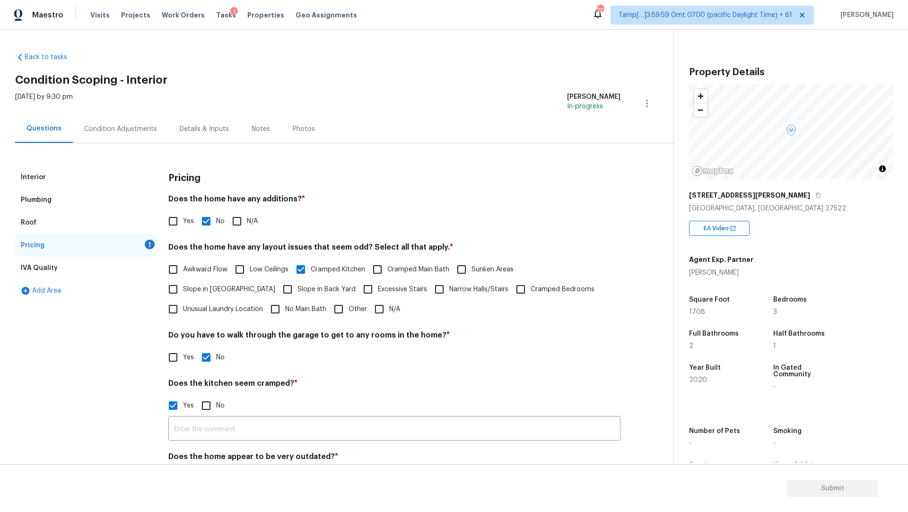
scroll to position [41, 0]
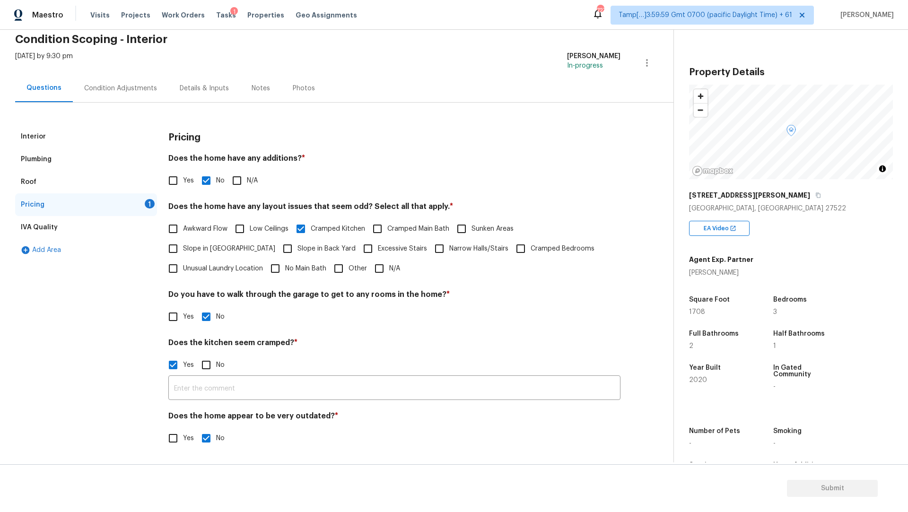
click at [80, 185] on div "Roof" at bounding box center [86, 182] width 142 height 23
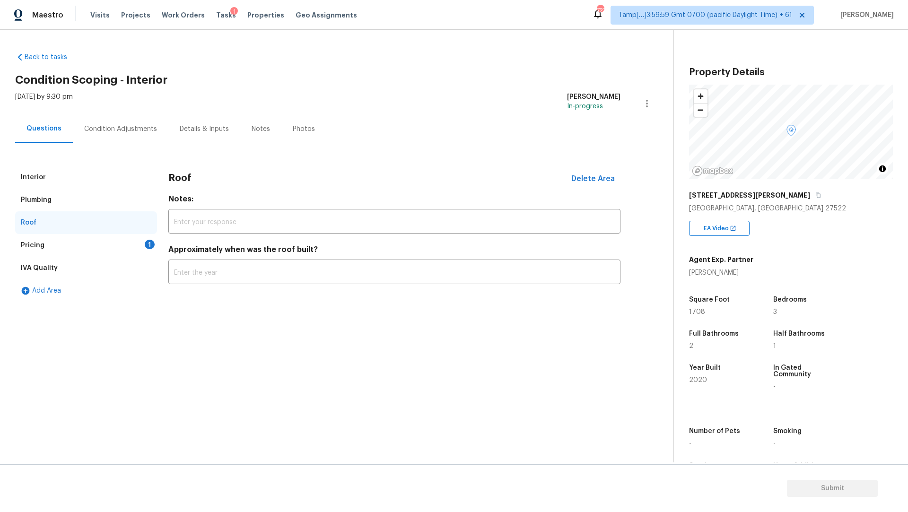
click at [81, 166] on div "Interior" at bounding box center [86, 177] width 142 height 23
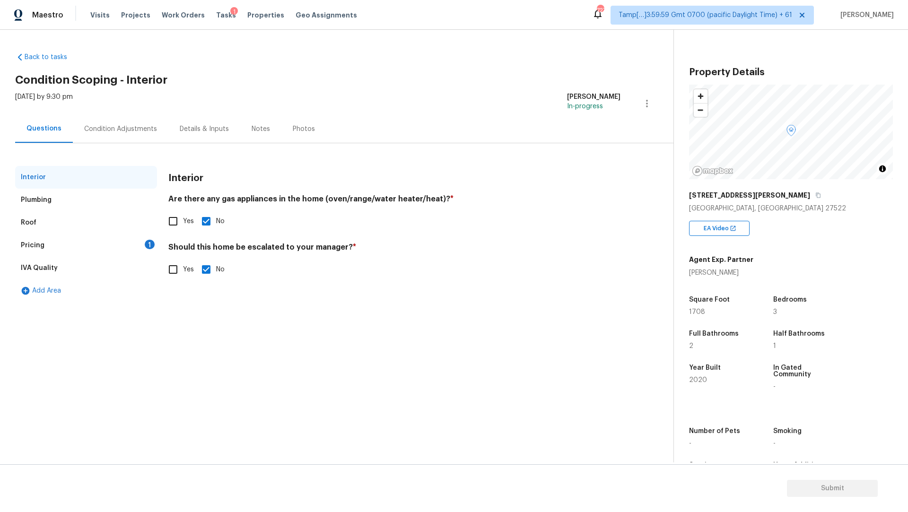
click at [66, 200] on div "Plumbing" at bounding box center [86, 200] width 142 height 23
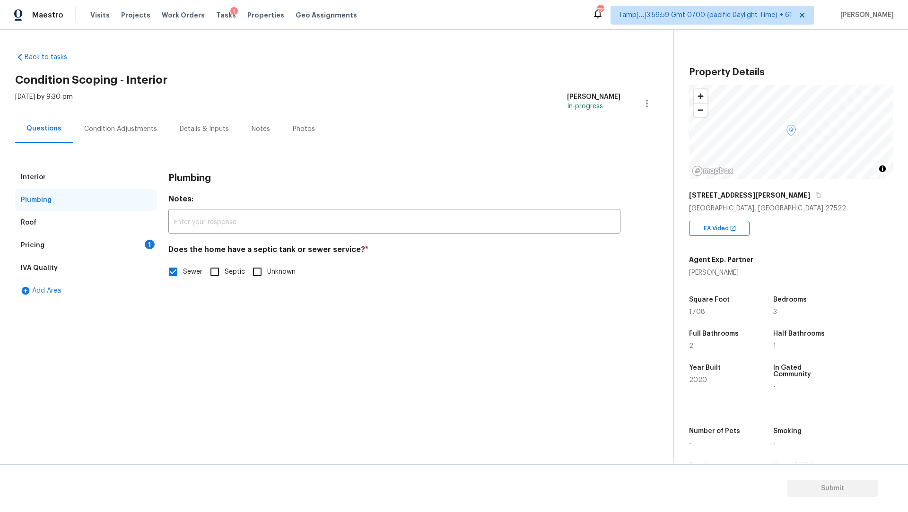
click at [118, 130] on div "Condition Adjustments" at bounding box center [120, 128] width 73 height 9
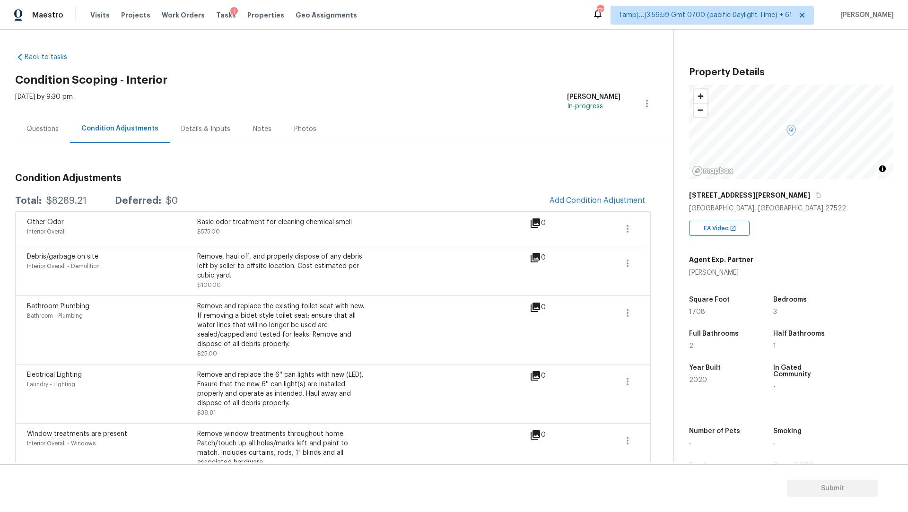
click at [229, 221] on div "Basic odor treatment for cleaning chemical smell" at bounding box center [282, 222] width 170 height 9
copy div "Basic odor treatment for cleaning chemical smell"
click at [699, 380] on span "2020" at bounding box center [698, 380] width 18 height 7
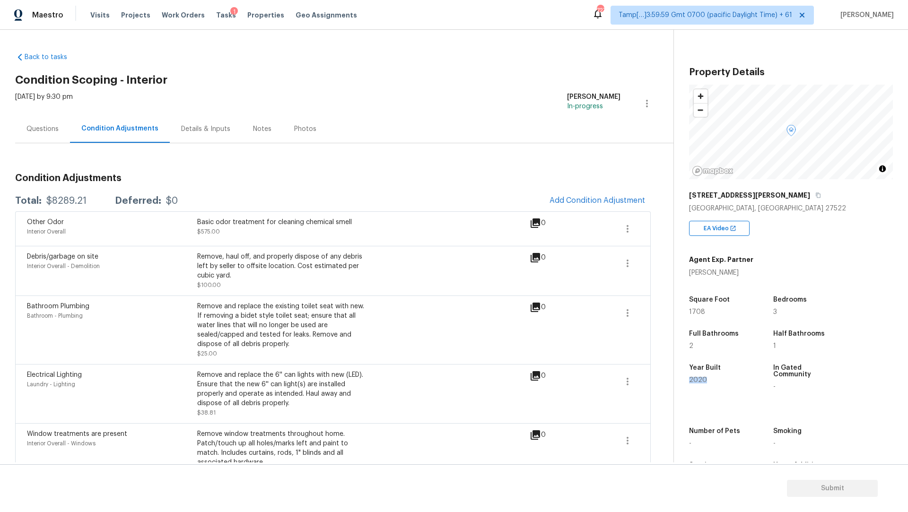
click at [699, 380] on span "2020" at bounding box center [698, 380] width 18 height 7
copy span "2020"
click at [68, 203] on div "$8289.21" at bounding box center [66, 200] width 40 height 9
copy div "8289.21"
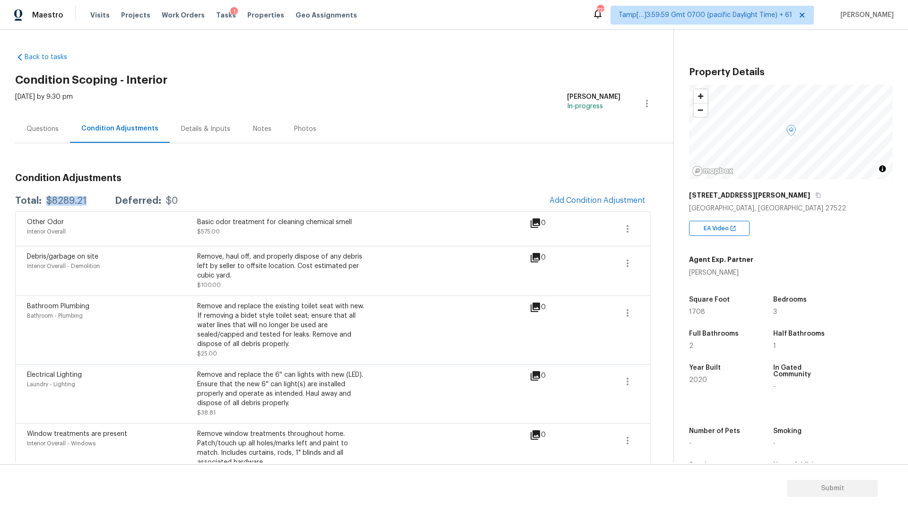
drag, startPoint x: 47, startPoint y: 200, endPoint x: 96, endPoint y: 201, distance: 49.2
click at [97, 202] on div "Total: $8289.21 Deferred: $0" at bounding box center [96, 200] width 163 height 9
copy div "$8289.21"
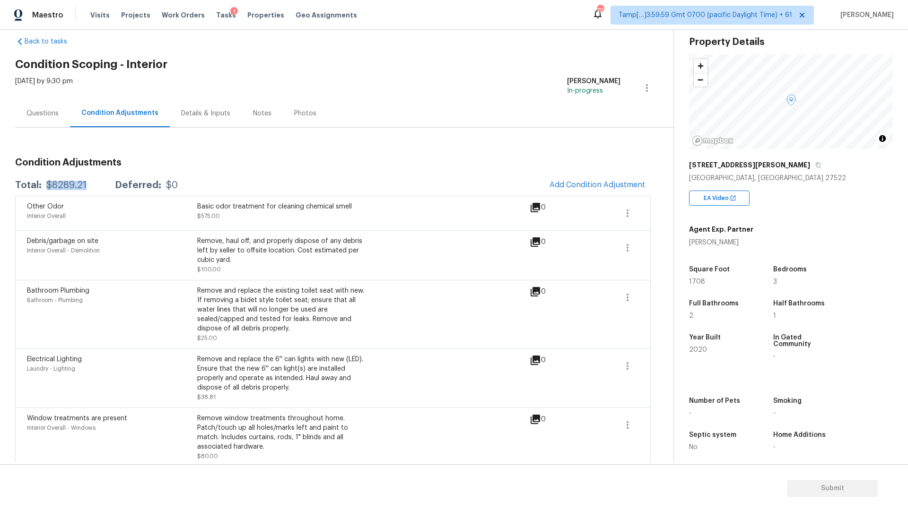
scroll to position [23, 0]
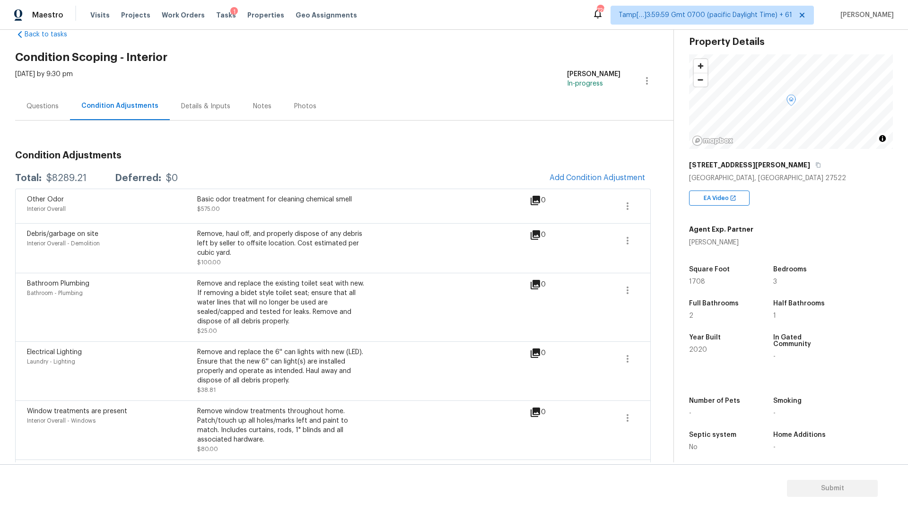
click at [55, 107] on div "Questions" at bounding box center [42, 106] width 32 height 9
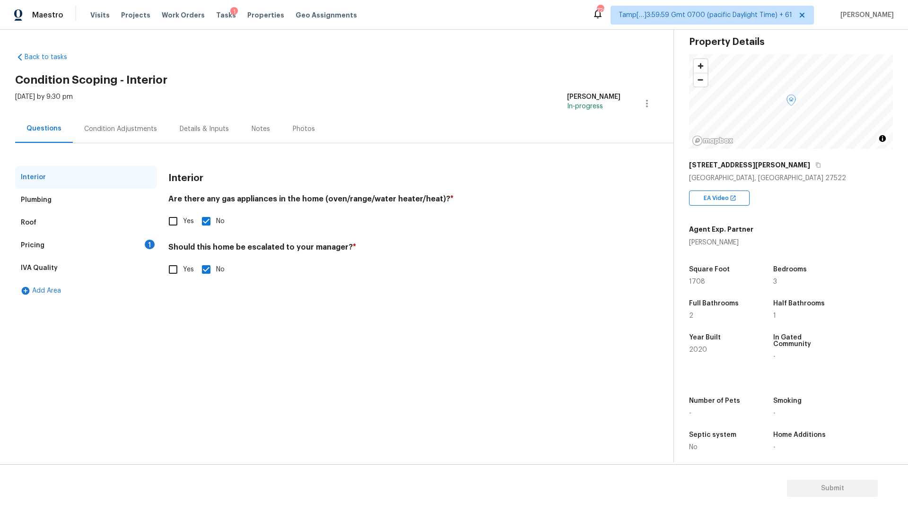
click at [66, 197] on div "Plumbing" at bounding box center [86, 200] width 142 height 23
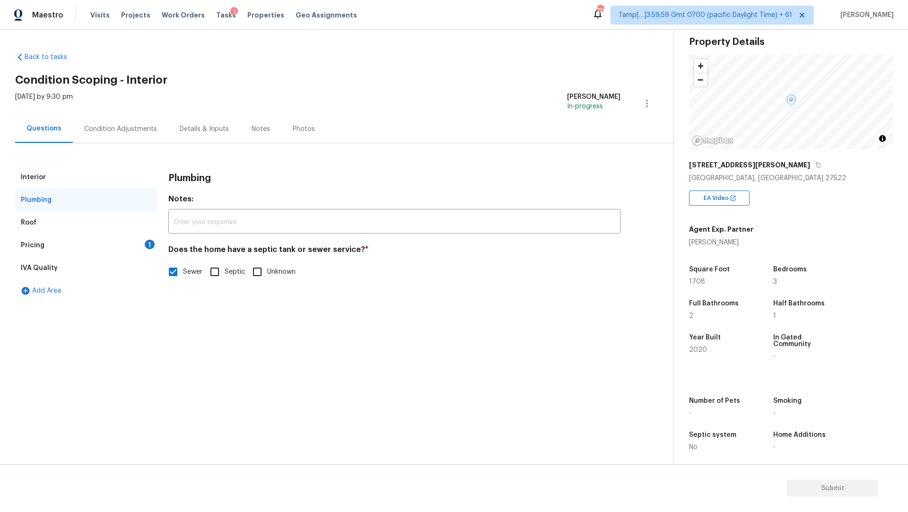
click at [74, 185] on div "Interior" at bounding box center [86, 177] width 142 height 23
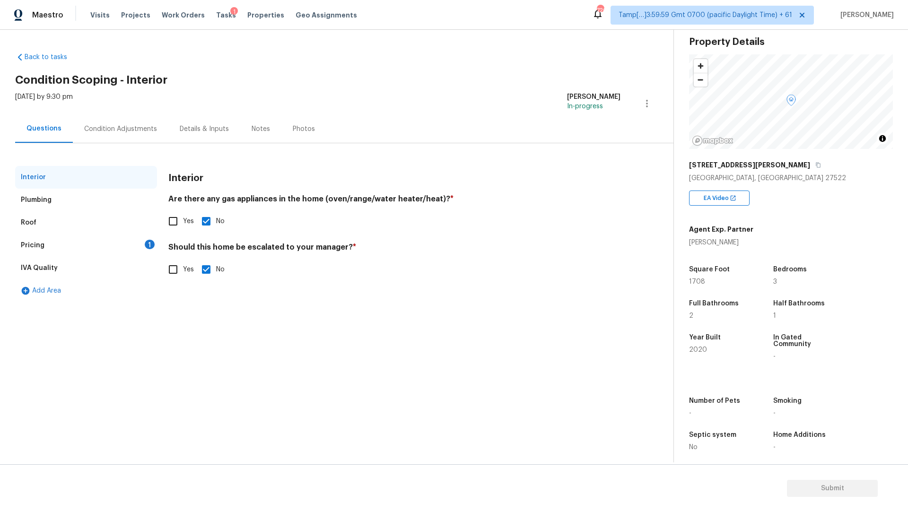
click at [62, 196] on div "Plumbing" at bounding box center [86, 200] width 142 height 23
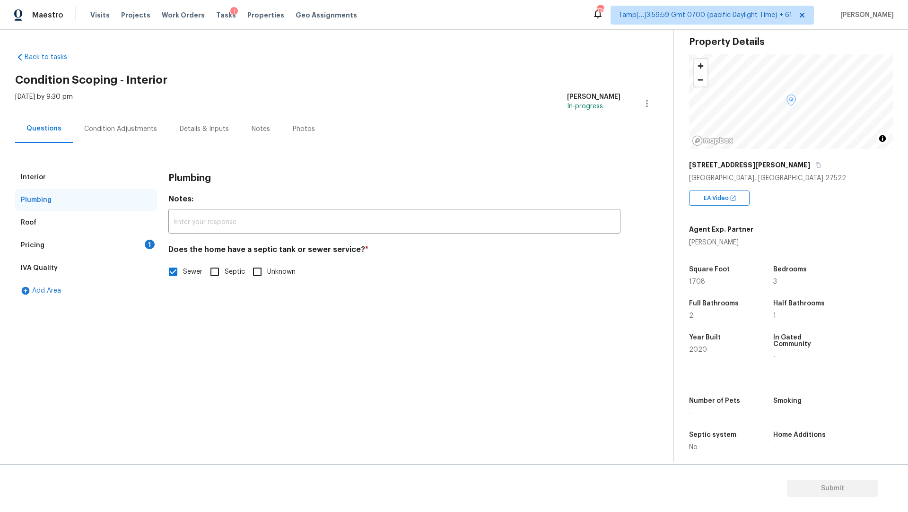
click at [80, 240] on div "Pricing 1" at bounding box center [86, 245] width 142 height 23
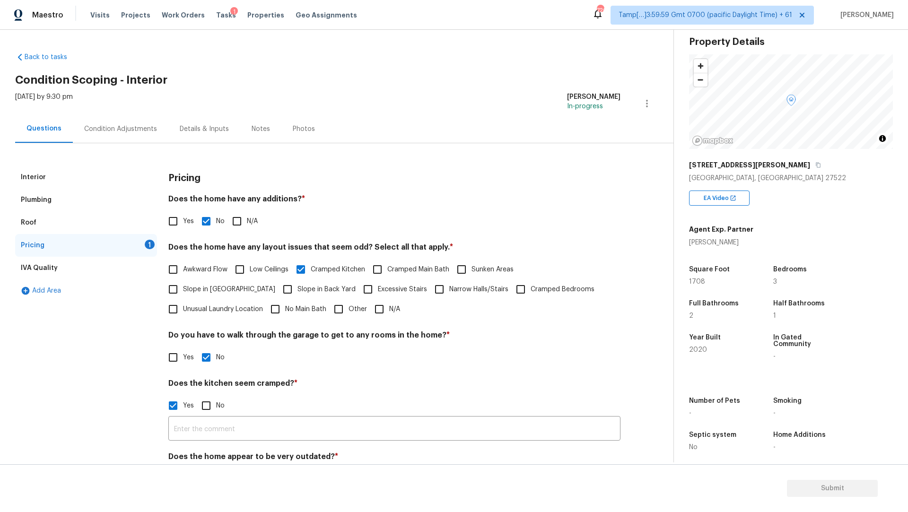
scroll to position [41, 0]
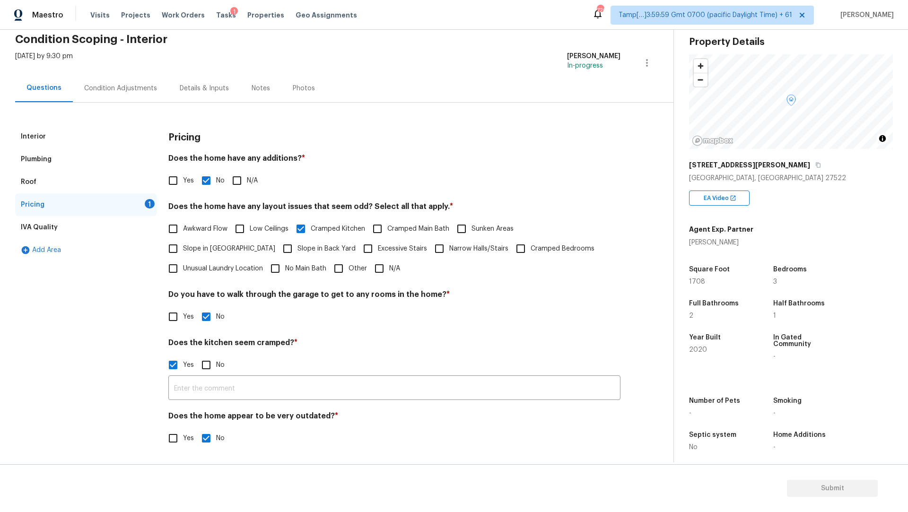
click at [79, 161] on div "Plumbing" at bounding box center [86, 159] width 142 height 23
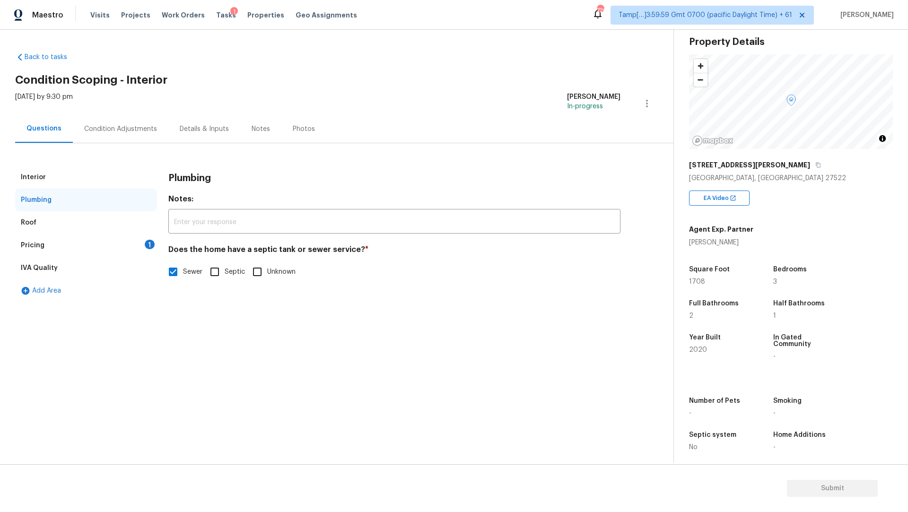
scroll to position [0, 0]
click at [74, 182] on div "Interior" at bounding box center [86, 177] width 142 height 23
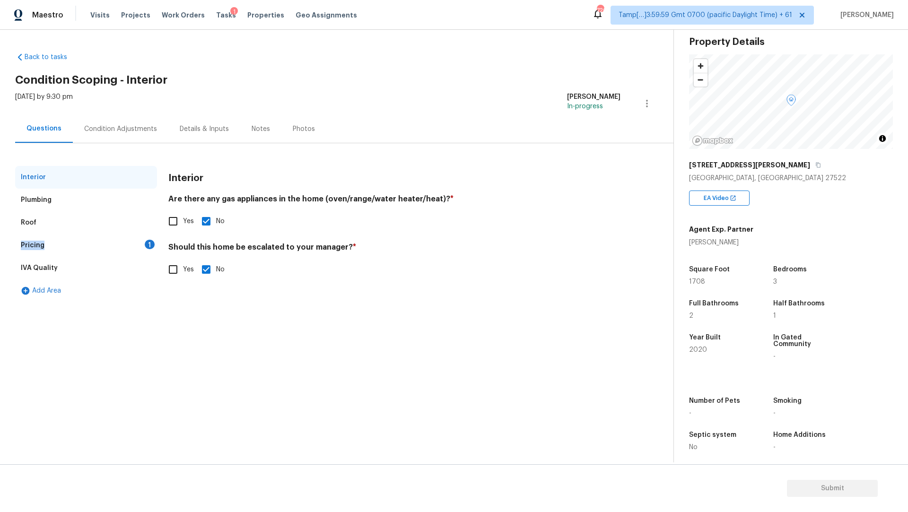
click at [57, 240] on div "Pricing 1" at bounding box center [86, 245] width 142 height 23
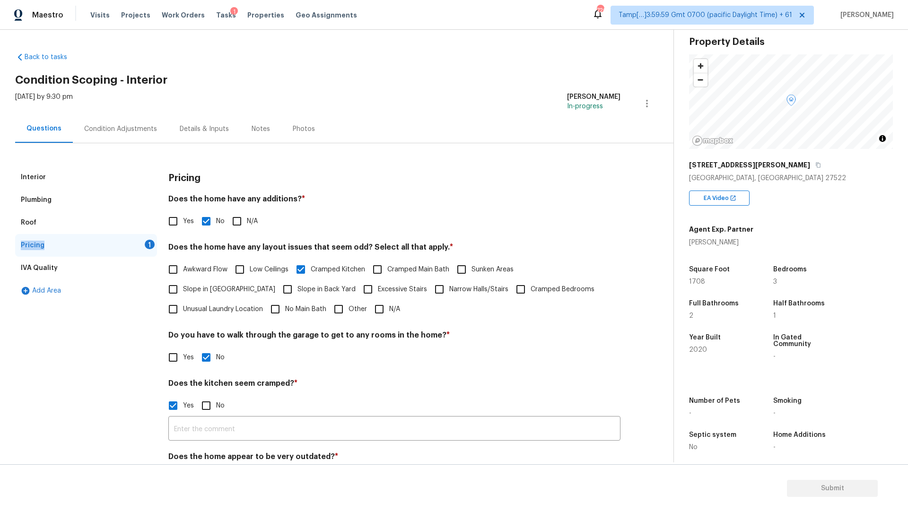
scroll to position [41, 0]
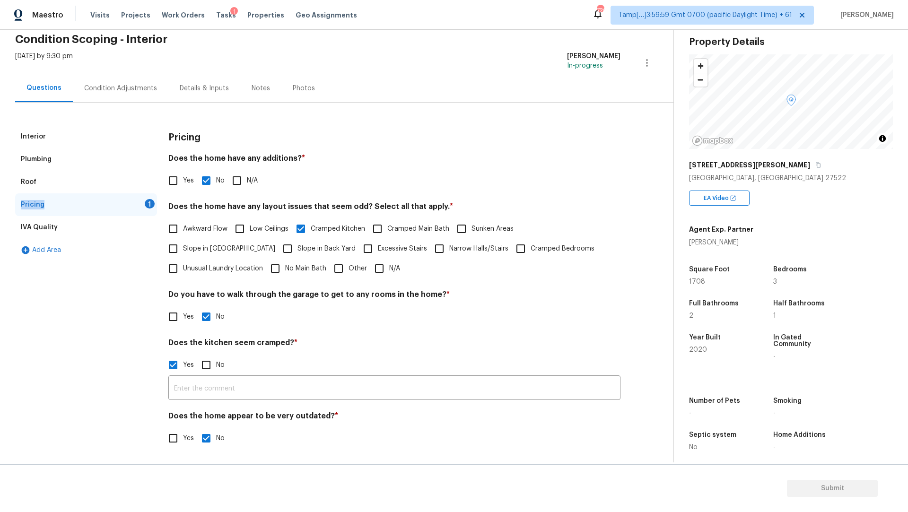
click at [302, 235] on input "Cramped Kitchen" at bounding box center [301, 229] width 20 height 20
click at [302, 235] on input "Cramped Kitchen" at bounding box center [301, 230] width 20 height 20
checkbox input "true"
click at [283, 393] on input "text" at bounding box center [394, 389] width 452 height 22
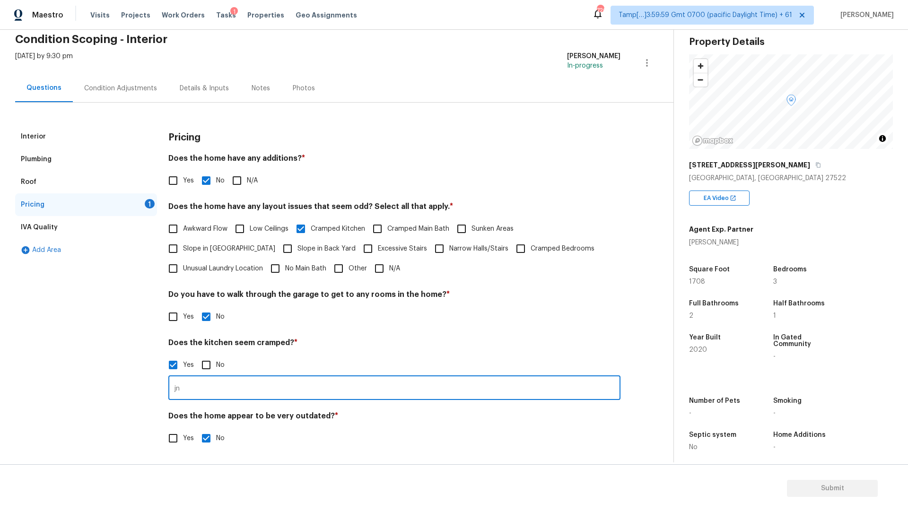
type input "j"
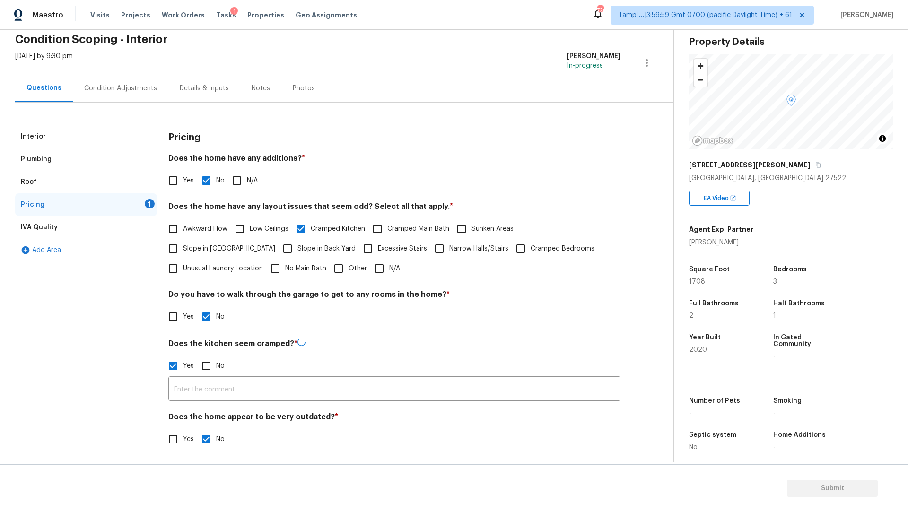
click at [328, 351] on h4 "Does the kitchen seem cramped? *" at bounding box center [394, 345] width 452 height 14
click at [259, 400] on input "text" at bounding box center [394, 389] width 452 height 22
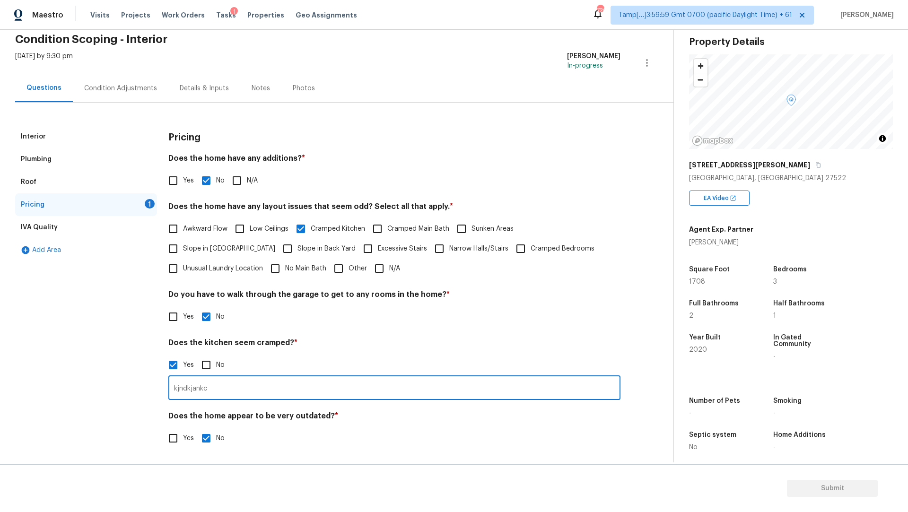
type input "kjndkjankc"
click at [217, 392] on input "kjndkjankc" at bounding box center [394, 389] width 452 height 22
click at [63, 227] on div "IVA Quality" at bounding box center [86, 227] width 142 height 23
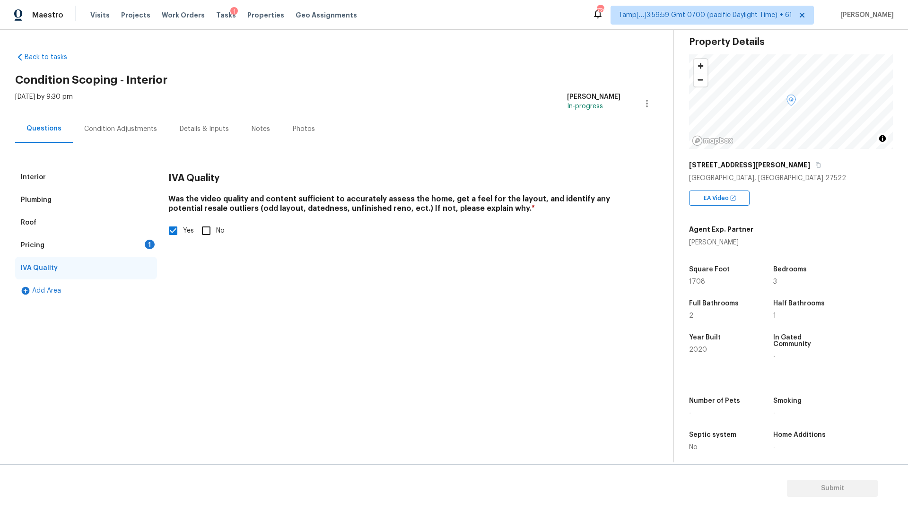
scroll to position [0, 0]
click at [57, 236] on div "Pricing 1" at bounding box center [86, 245] width 142 height 23
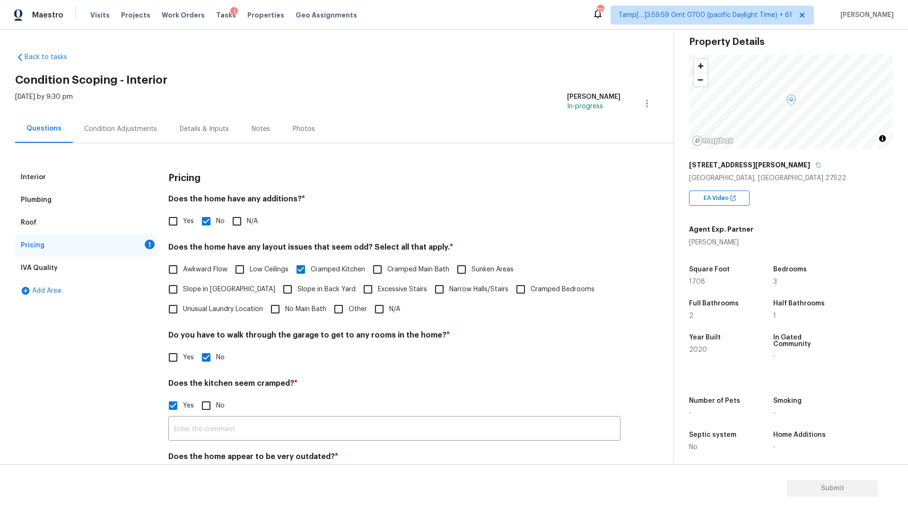
click at [92, 223] on div "Roof" at bounding box center [86, 222] width 142 height 23
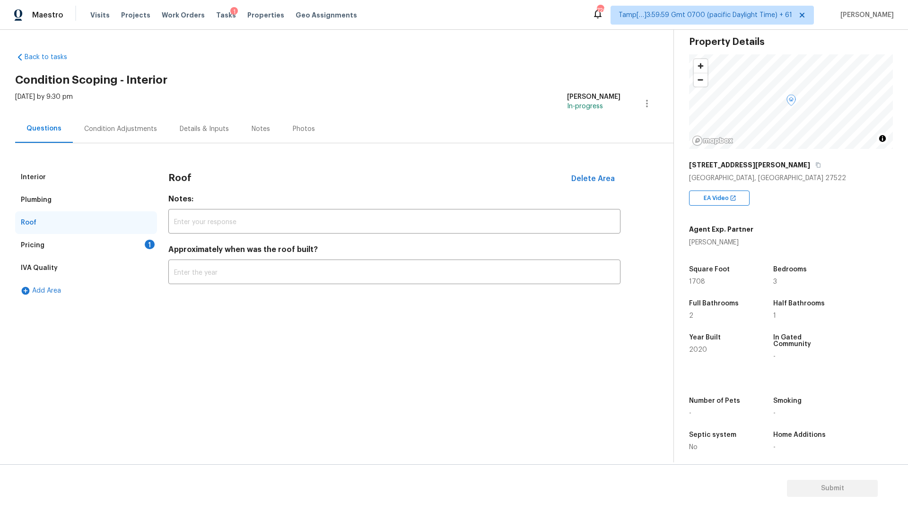
click at [88, 232] on div "Roof" at bounding box center [86, 222] width 142 height 23
click at [87, 254] on div "Pricing 1" at bounding box center [86, 245] width 142 height 23
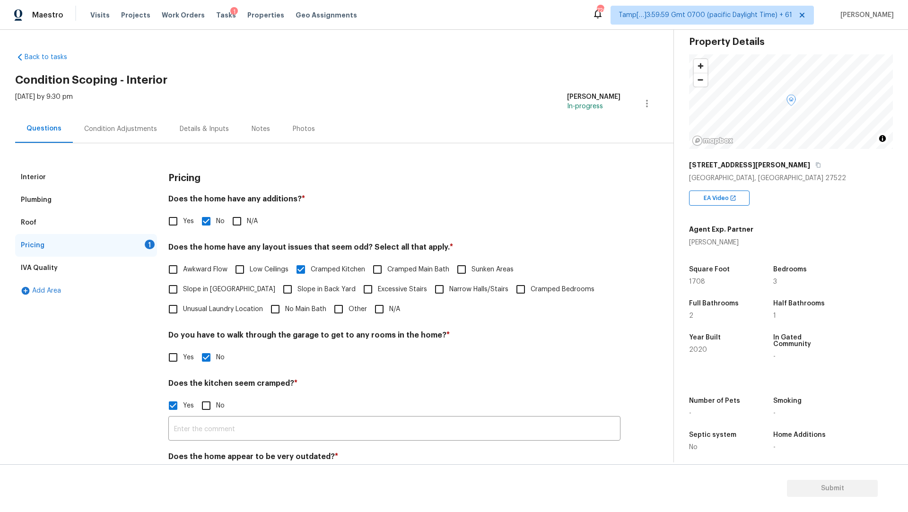
scroll to position [41, 0]
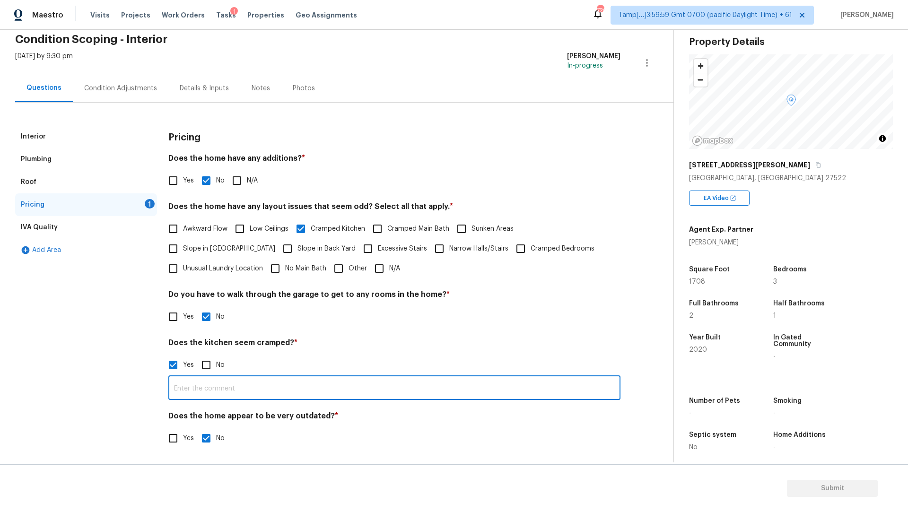
click at [288, 399] on input "text" at bounding box center [394, 389] width 452 height 22
type input "Kitchen were adjusted by the side of living room"
click at [444, 421] on h4 "Does the home appear to be very outdated? *" at bounding box center [394, 418] width 452 height 13
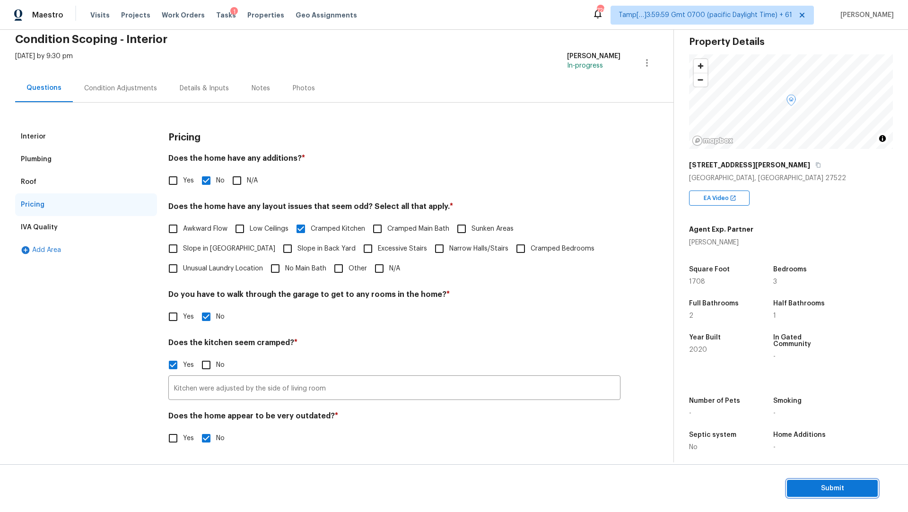
click at [815, 483] on span "Submit" at bounding box center [833, 489] width 76 height 12
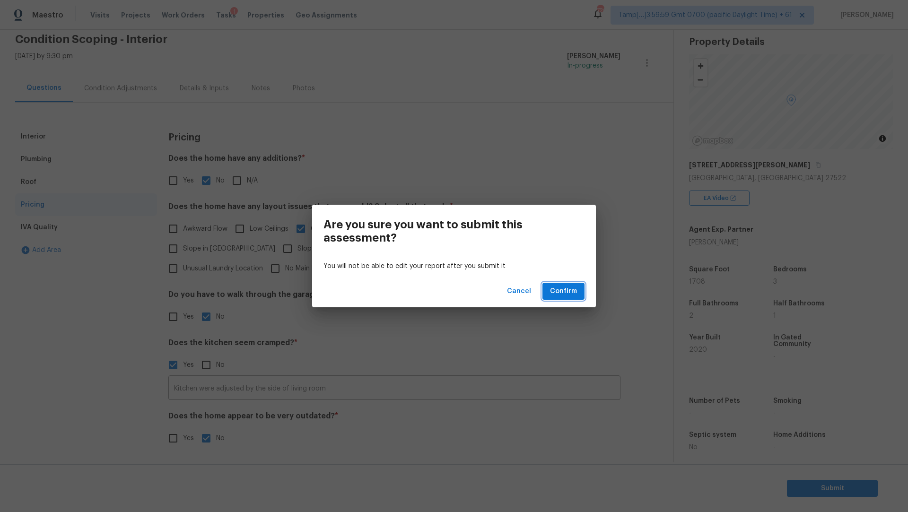
click at [554, 286] on span "Confirm" at bounding box center [563, 292] width 27 height 12
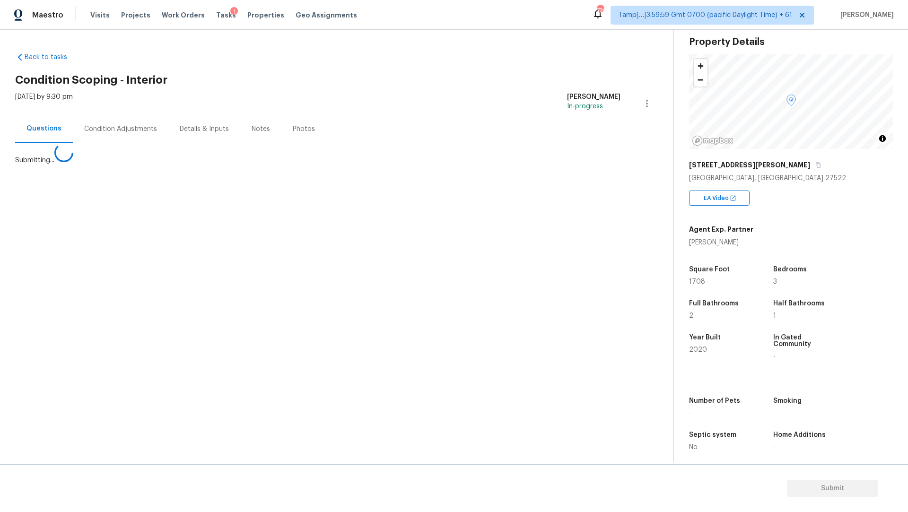
scroll to position [0, 0]
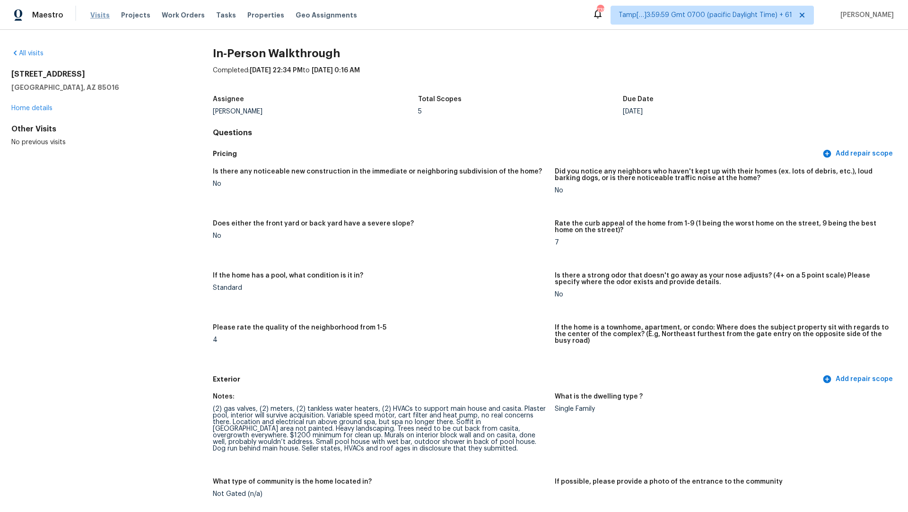
click at [100, 15] on span "Visits" at bounding box center [99, 14] width 19 height 9
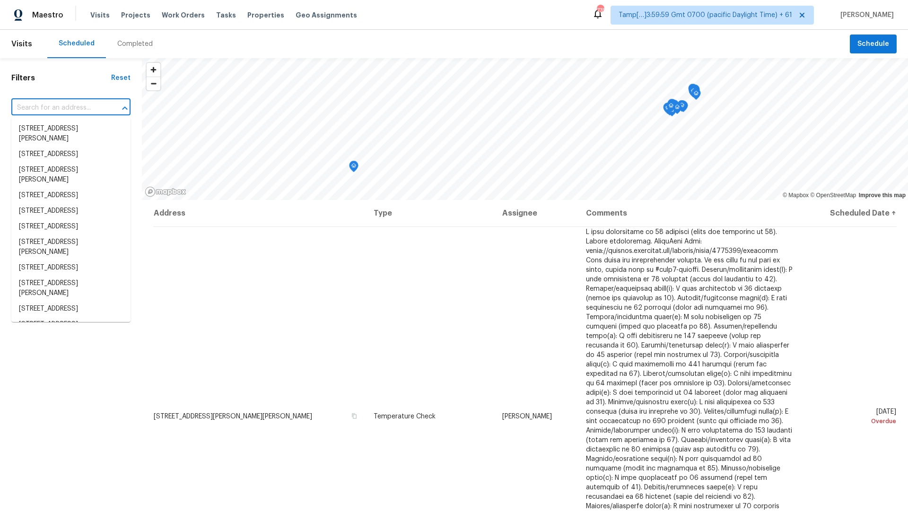
click at [86, 108] on input "text" at bounding box center [57, 108] width 93 height 15
paste input "[STREET_ADDRESS][PERSON_NAME]"
type input "[STREET_ADDRESS][PERSON_NAME]"
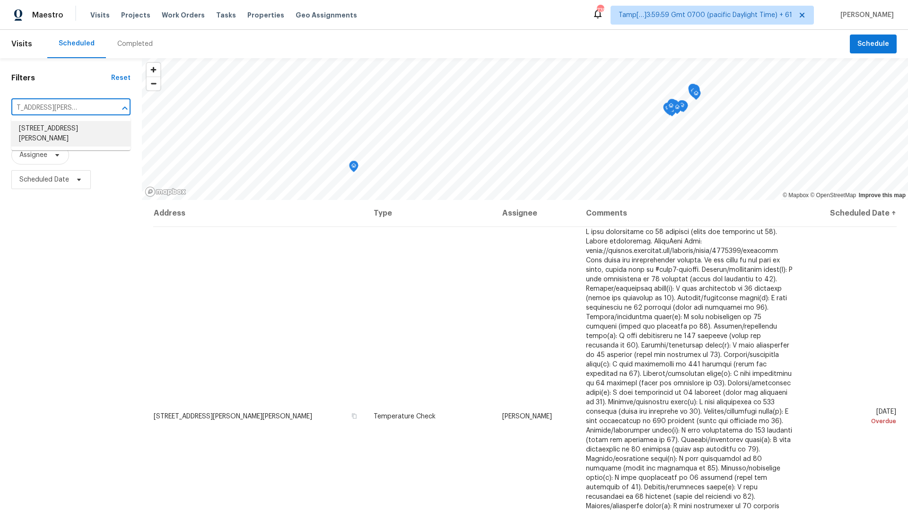
click at [76, 134] on li "[STREET_ADDRESS][PERSON_NAME]" at bounding box center [70, 134] width 119 height 26
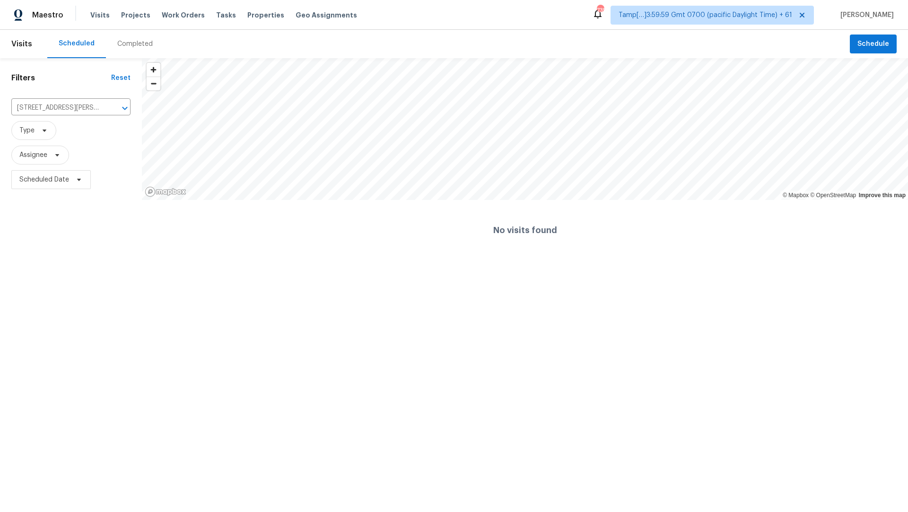
click at [127, 48] on div "Completed" at bounding box center [134, 43] width 35 height 9
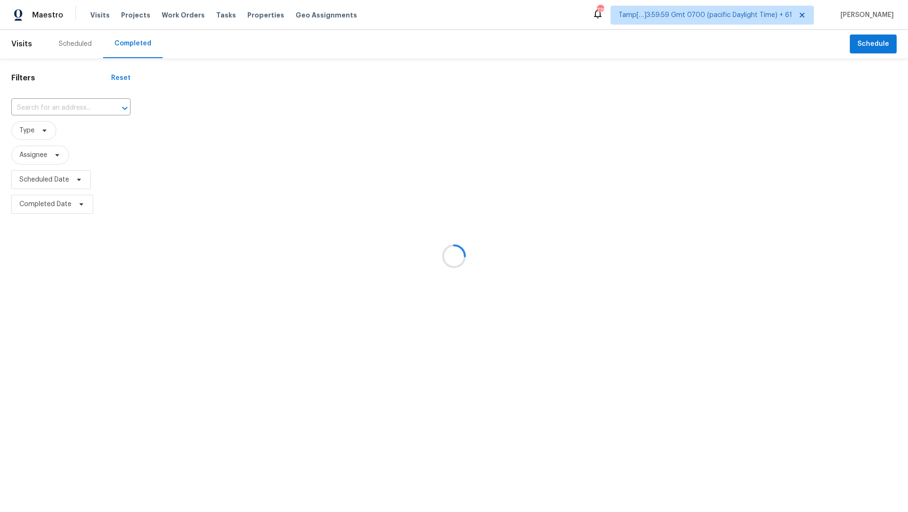
click at [73, 106] on div at bounding box center [454, 256] width 908 height 512
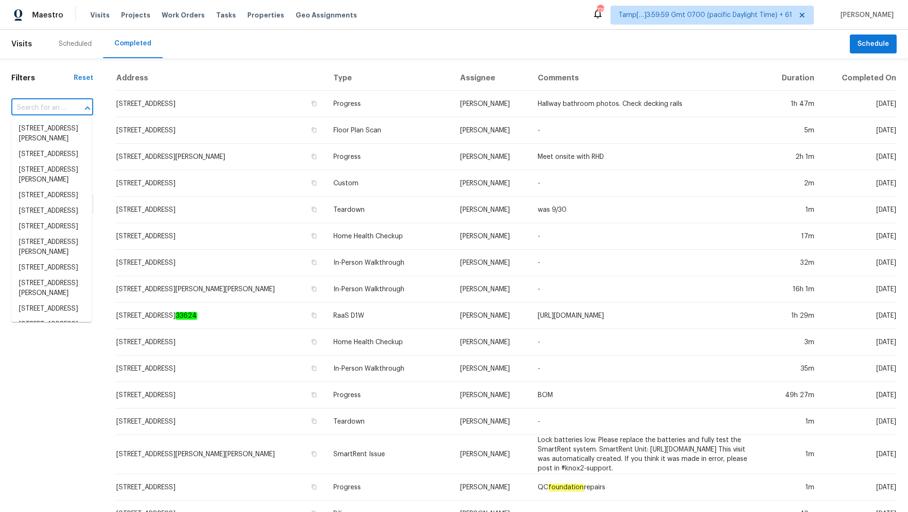
click at [46, 106] on input "text" at bounding box center [38, 108] width 55 height 15
paste input "[STREET_ADDRESS][PERSON_NAME]"
type input "[STREET_ADDRESS][PERSON_NAME]"
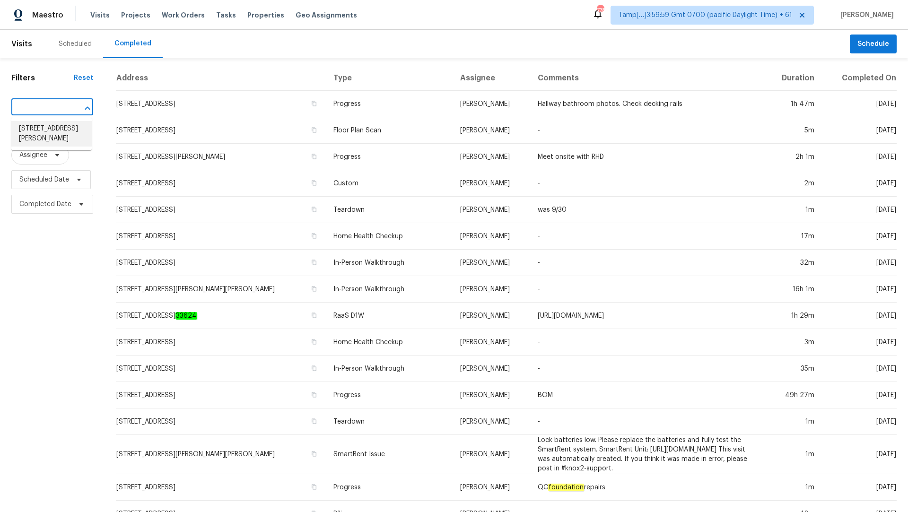
click at [54, 129] on li "[STREET_ADDRESS][PERSON_NAME]" at bounding box center [51, 134] width 80 height 26
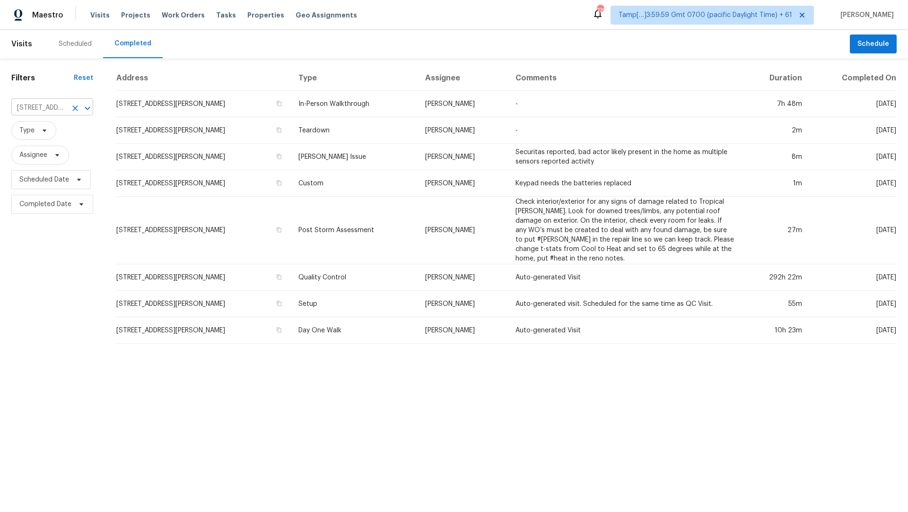
click at [60, 109] on input "[STREET_ADDRESS][PERSON_NAME]" at bounding box center [38, 108] width 55 height 15
paste input "Creedmoor, NC,"
click at [52, 129] on li "[STREET_ADDRESS][PERSON_NAME]" at bounding box center [51, 134] width 80 height 26
click at [95, 21] on div "Visits Projects Work Orders Tasks Properties Geo Assignments" at bounding box center [229, 15] width 278 height 19
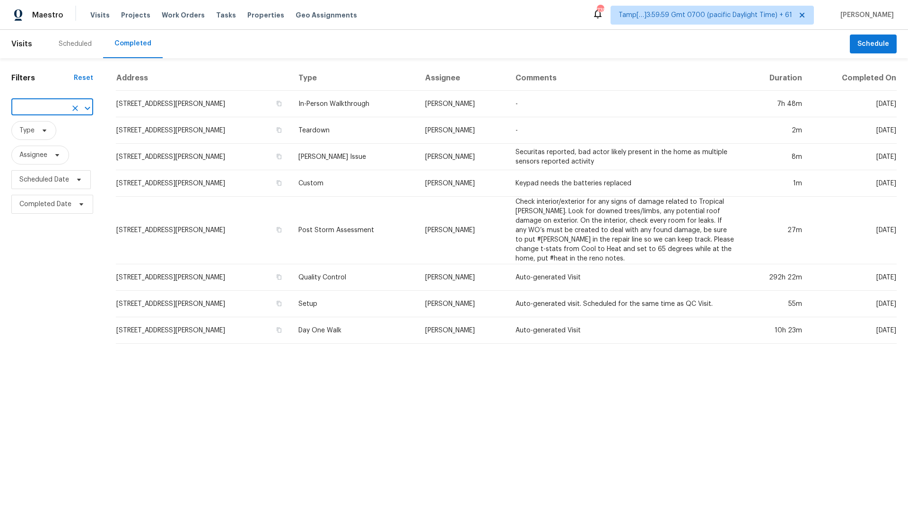
scroll to position [0, 0]
click at [95, 17] on span "Visits" at bounding box center [99, 14] width 19 height 9
click at [64, 107] on input "[STREET_ADDRESS][PERSON_NAME]" at bounding box center [38, 108] width 55 height 15
paste input "Creedmoor, NC,"
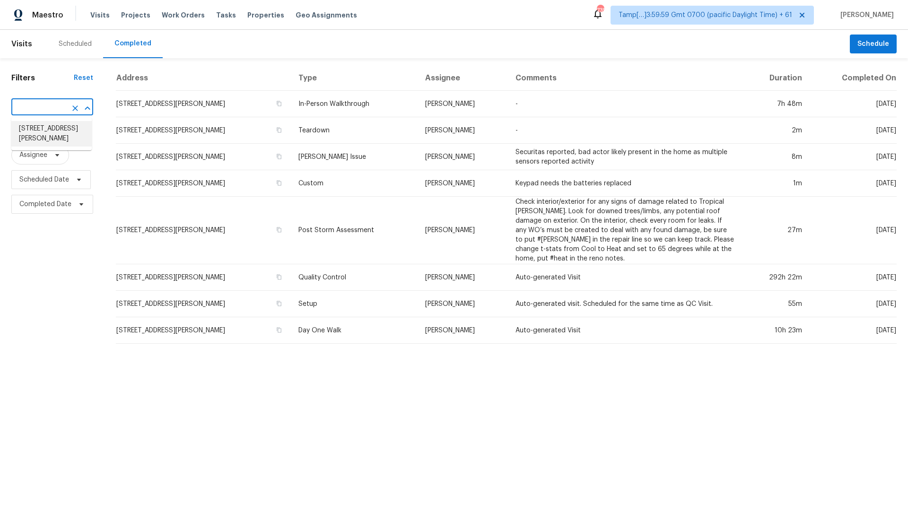
click at [53, 129] on li "[STREET_ADDRESS][PERSON_NAME]" at bounding box center [51, 134] width 80 height 26
type input "[STREET_ADDRESS][PERSON_NAME]"
click at [78, 131] on span "Type" at bounding box center [52, 130] width 82 height 19
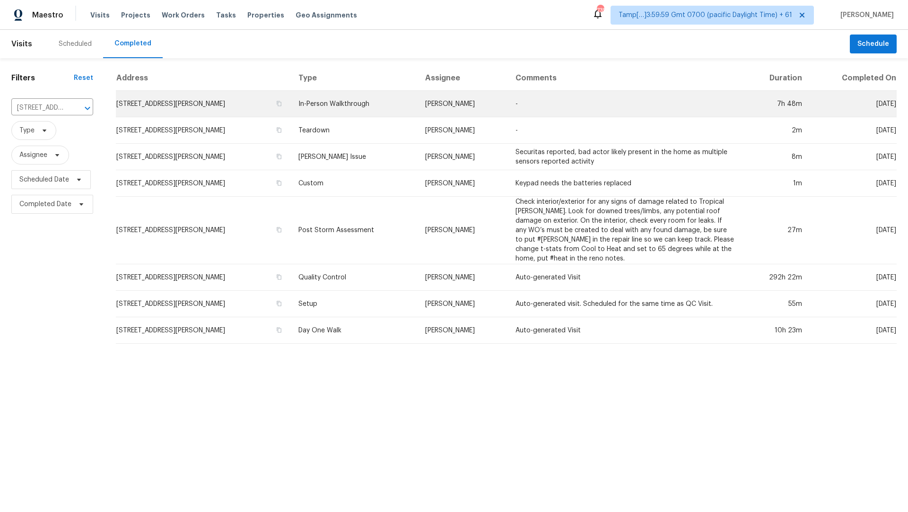
click at [353, 103] on td "In-Person Walkthrough" at bounding box center [354, 104] width 127 height 26
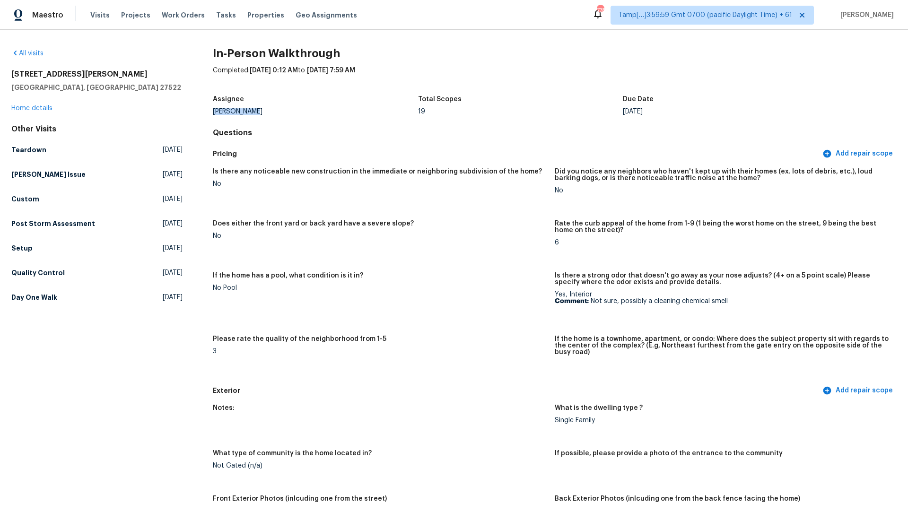
drag, startPoint x: 212, startPoint y: 114, endPoint x: 265, endPoint y: 114, distance: 53.0
click at [265, 114] on div "[PERSON_NAME]" at bounding box center [315, 111] width 205 height 7
click at [25, 248] on h5 "Setup" at bounding box center [21, 248] width 21 height 9
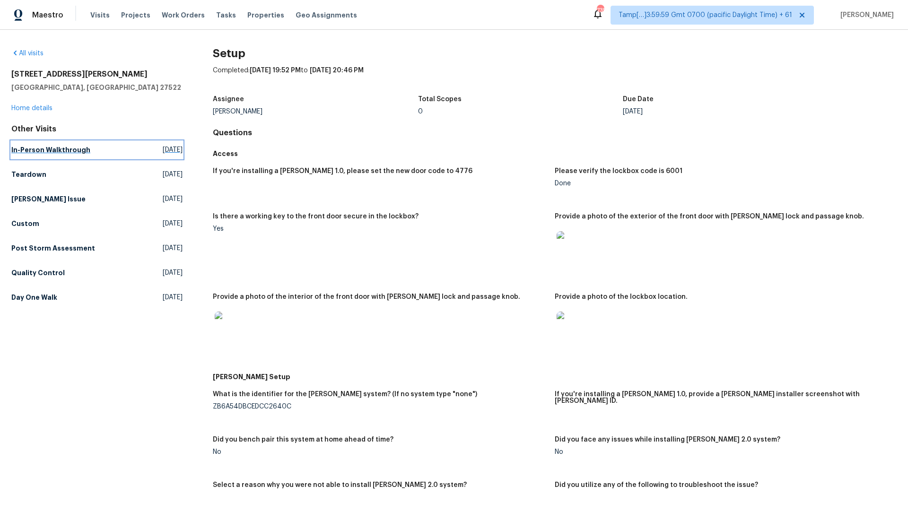
click at [163, 150] on span "Fri, Oct 03 2025" at bounding box center [173, 149] width 20 height 9
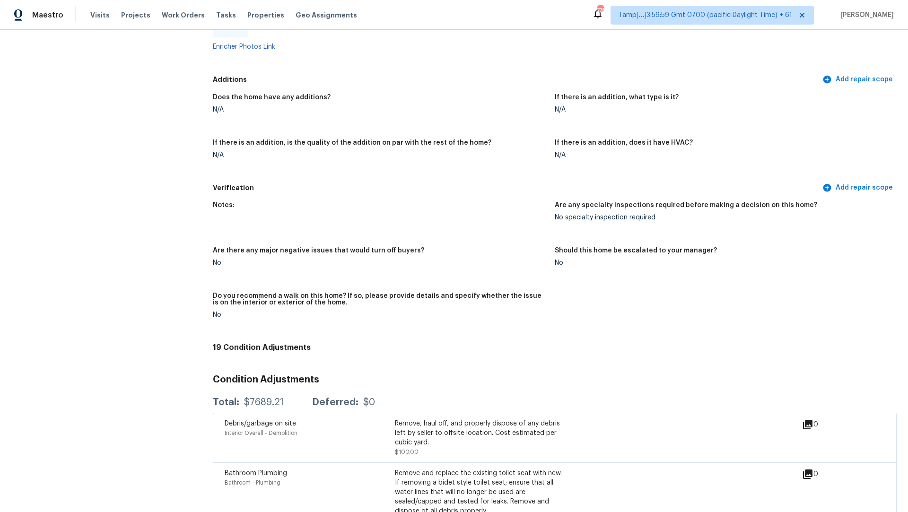
scroll to position [1938, 0]
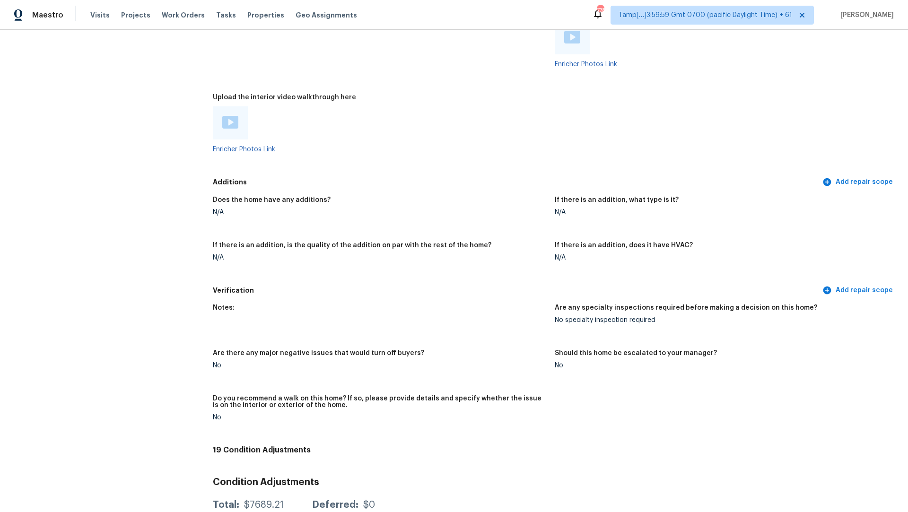
click at [226, 116] on img at bounding box center [230, 122] width 16 height 13
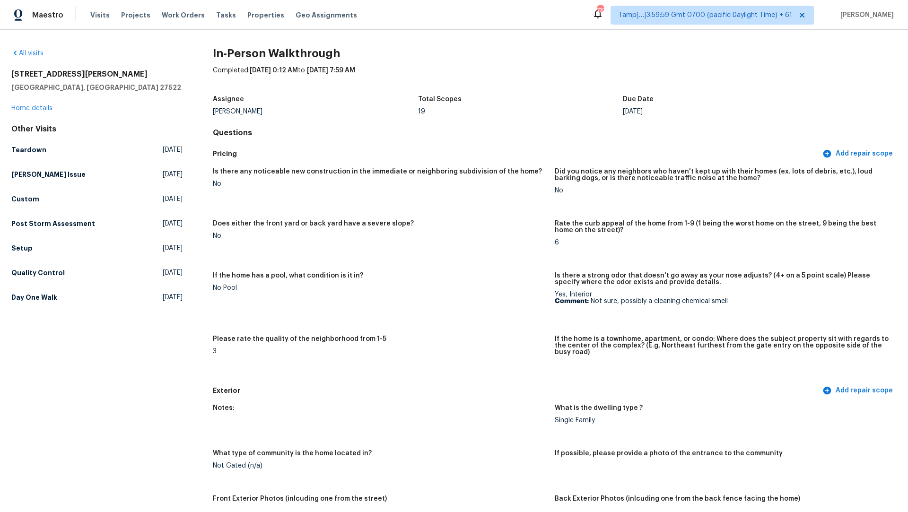
scroll to position [52, 0]
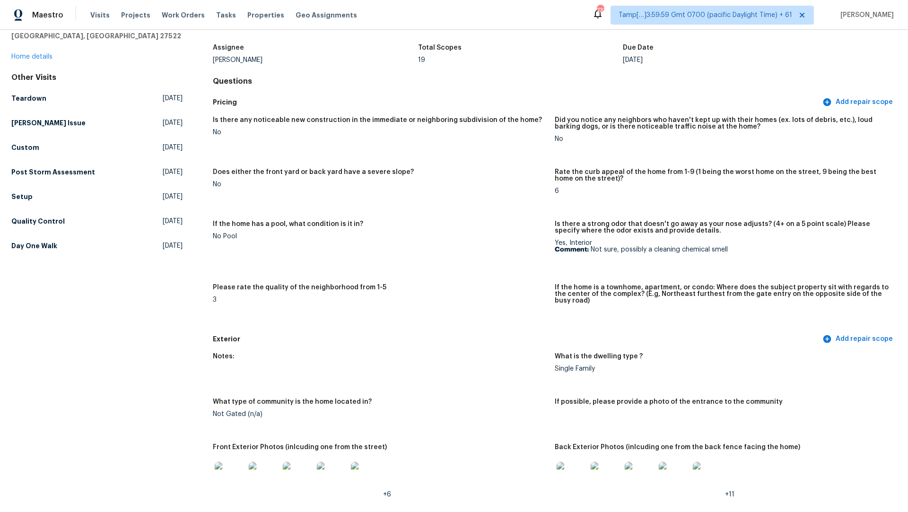
click at [494, 184] on div "No" at bounding box center [380, 184] width 334 height 7
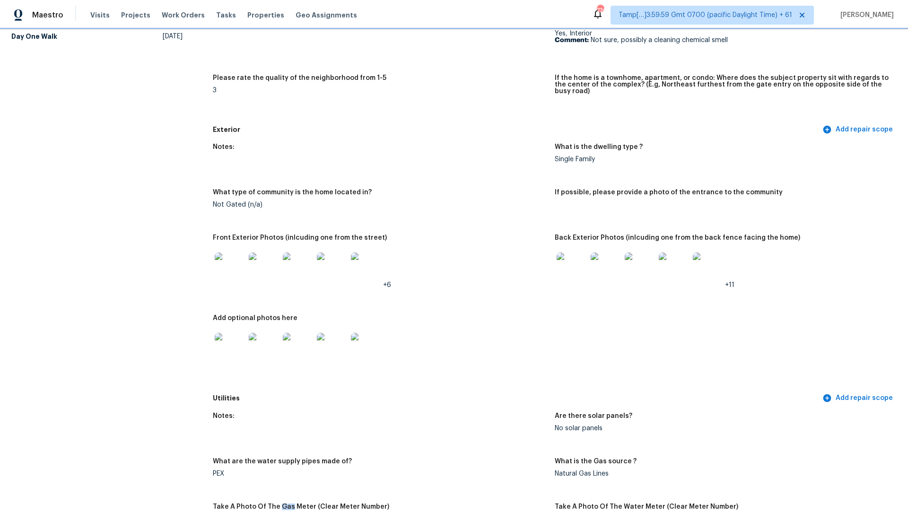
scroll to position [0, 0]
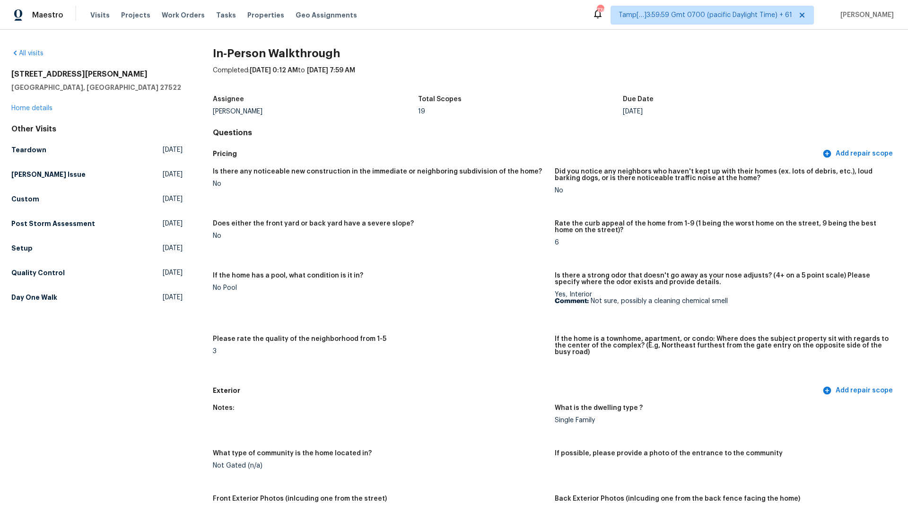
click at [513, 98] on div "Total Scopes" at bounding box center [520, 102] width 205 height 12
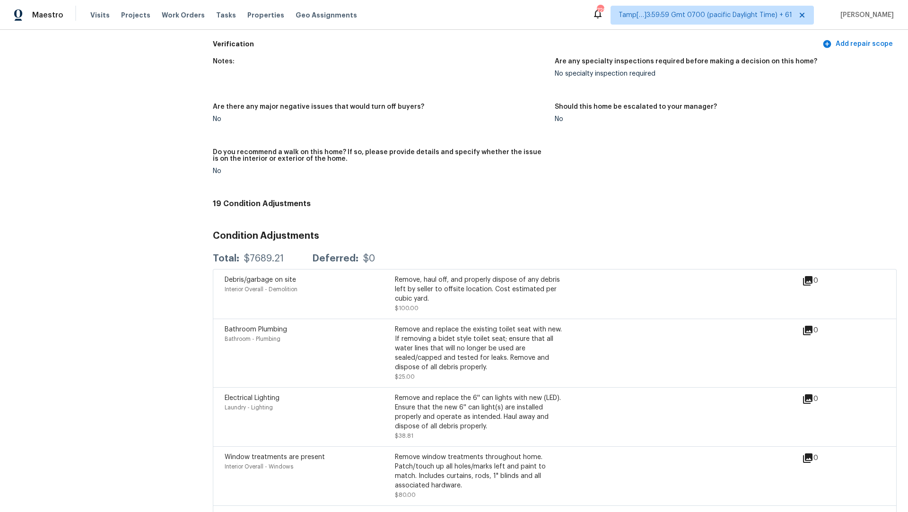
scroll to position [2173, 0]
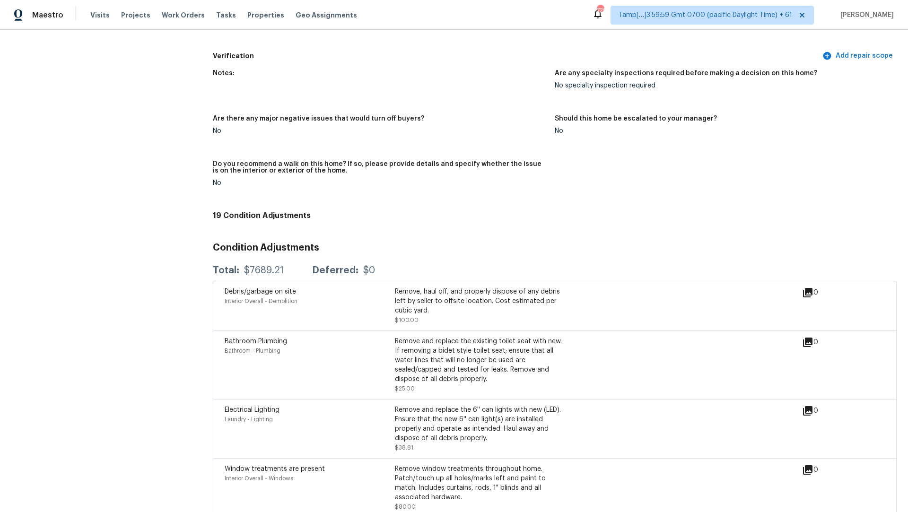
click at [300, 337] on div "Bathroom Plumbing" at bounding box center [310, 341] width 170 height 9
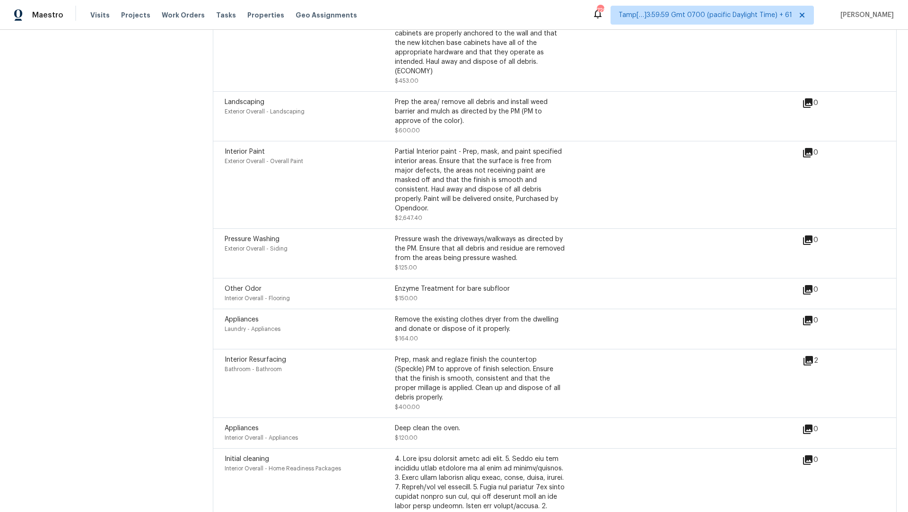
scroll to position [4, 0]
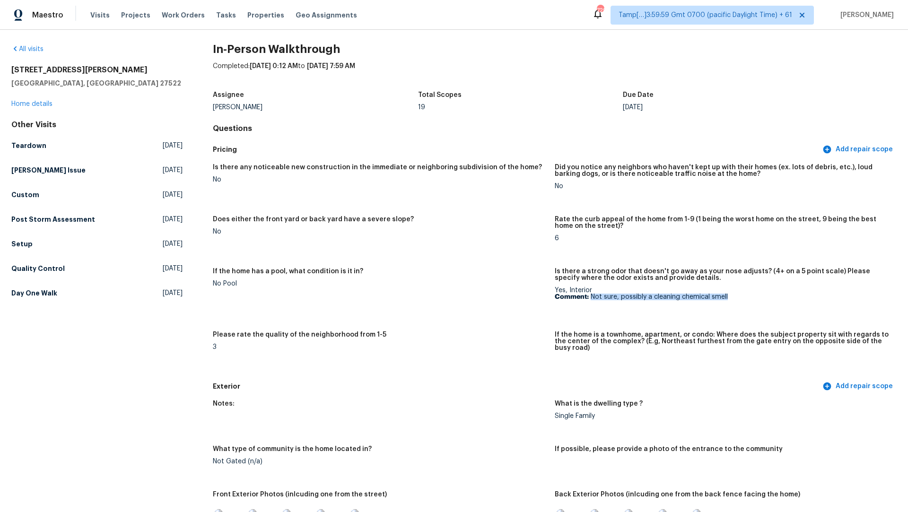
drag, startPoint x: 592, startPoint y: 298, endPoint x: 752, endPoint y: 294, distance: 159.9
click at [752, 294] on p "Comment: Not sure, possibly a cleaning chemical smell" at bounding box center [722, 297] width 334 height 7
drag, startPoint x: 654, startPoint y: 297, endPoint x: 744, endPoint y: 295, distance: 89.4
click at [744, 295] on p "Comment: Not sure, possibly a cleaning chemical smell" at bounding box center [722, 297] width 334 height 7
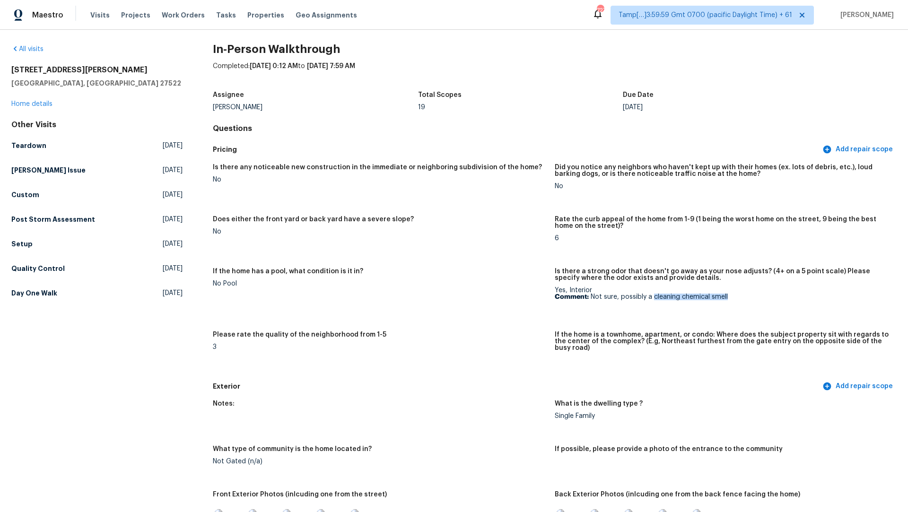
copy p "cleaning chemical smell"
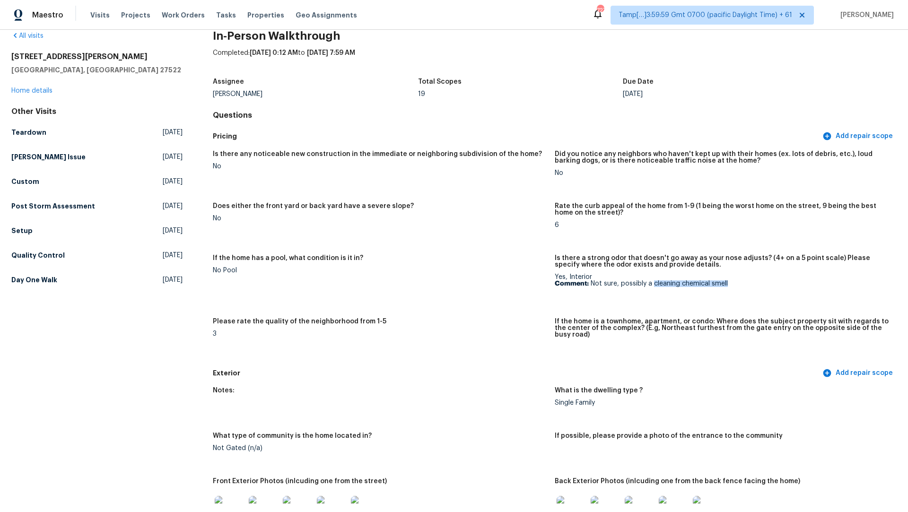
scroll to position [19, 0]
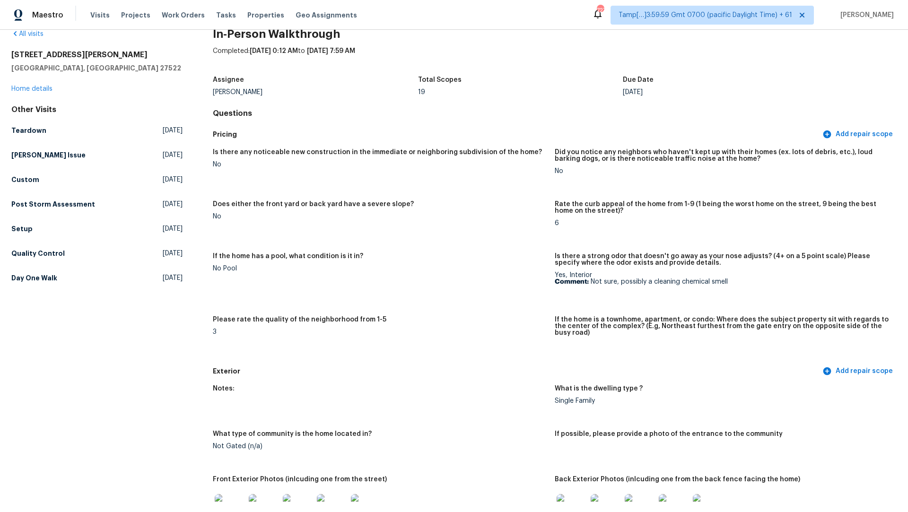
click at [55, 48] on div "All visits 2036 Alderman Way Creedmoor, NC 27522 Home details Other Visits Tear…" at bounding box center [96, 157] width 171 height 257
copy h2 "[STREET_ADDRESS][PERSON_NAME]"
click at [92, 71] on h5 "[GEOGRAPHIC_DATA], [GEOGRAPHIC_DATA] 27522" at bounding box center [96, 67] width 171 height 9
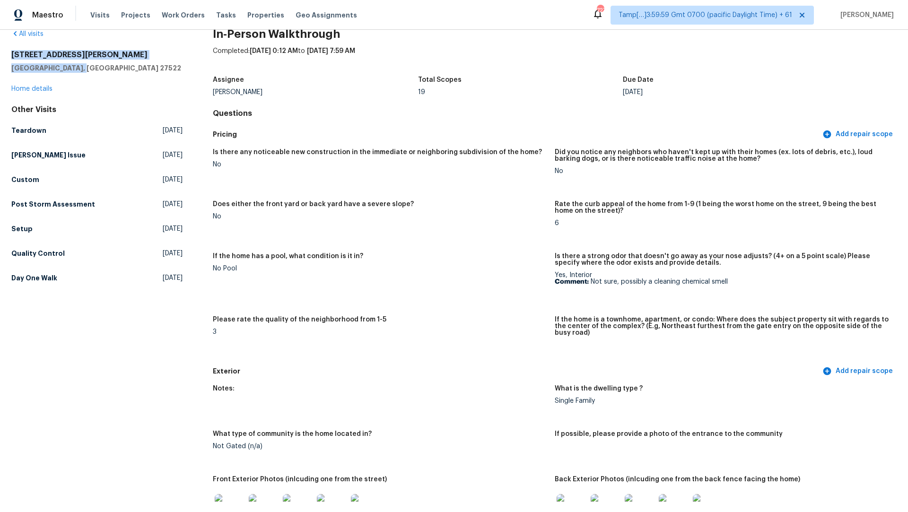
drag, startPoint x: 82, startPoint y: 67, endPoint x: 3, endPoint y: 53, distance: 80.2
click at [3, 53] on div "All visits 2036 Alderman Way Creedmoor, NC 27522 Home details Other Visits Tear…" at bounding box center [454, 271] width 908 height 483
copy div "2036 Alderman Way Creedmoor, NC 27522"
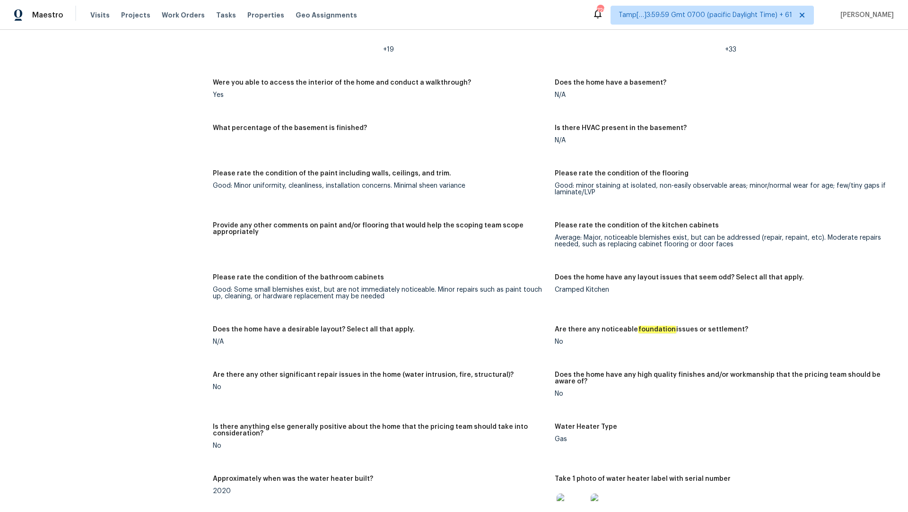
click at [580, 277] on div "Does the home have any layout issues that seem odd? Select all that apply." at bounding box center [722, 280] width 334 height 12
click at [579, 287] on div "Cramped Kitchen" at bounding box center [722, 290] width 334 height 7
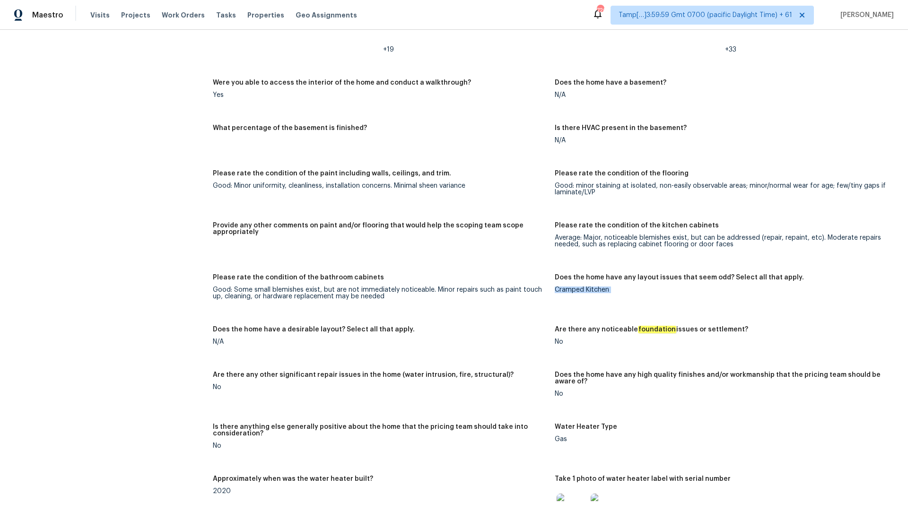
click at [579, 287] on div "Cramped Kitchen" at bounding box center [722, 290] width 334 height 7
copy div "Cramped Kitchen"
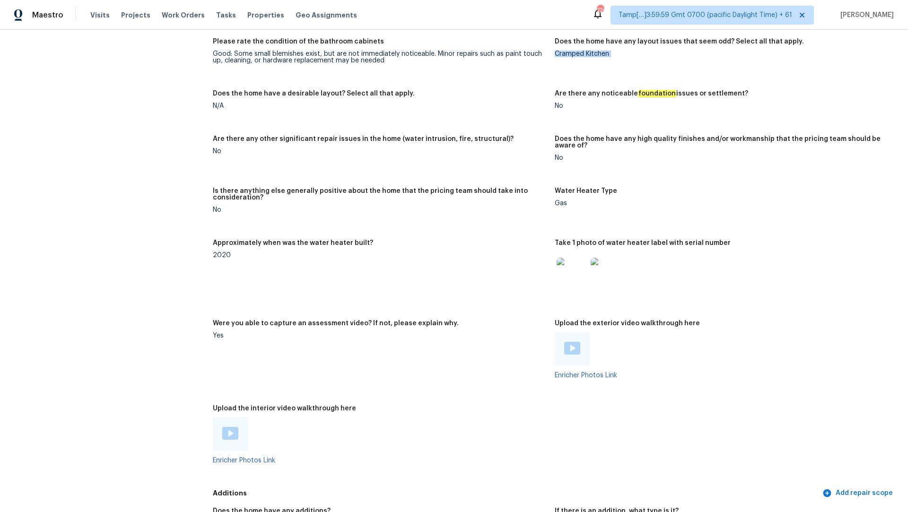
scroll to position [1634, 0]
